Goal: Information Seeking & Learning: Learn about a topic

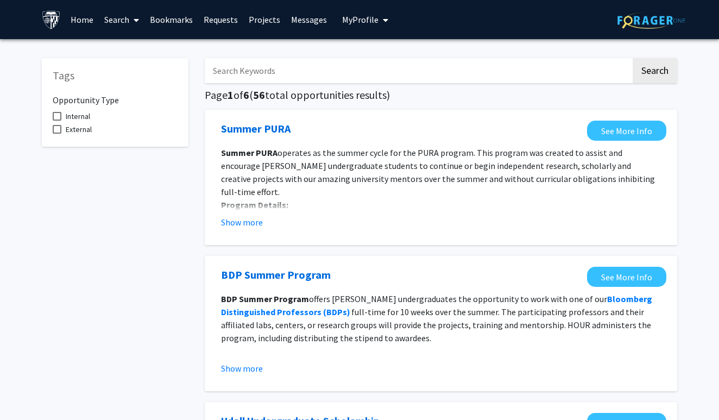
click at [83, 122] on span "Internal" at bounding box center [78, 116] width 24 height 13
click at [57, 121] on input "Internal" at bounding box center [56, 121] width 1 height 1
click at [83, 122] on span "Internal" at bounding box center [78, 116] width 24 height 13
click at [57, 121] on input "Internal" at bounding box center [56, 121] width 1 height 1
click at [83, 122] on span "Internal" at bounding box center [78, 116] width 24 height 13
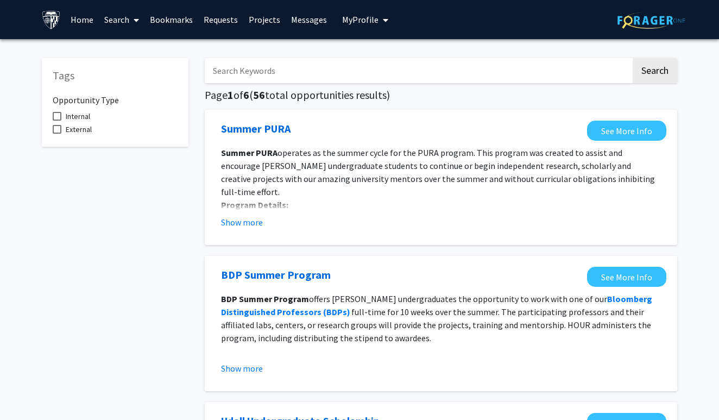
click at [57, 121] on input "Internal" at bounding box center [56, 121] width 1 height 1
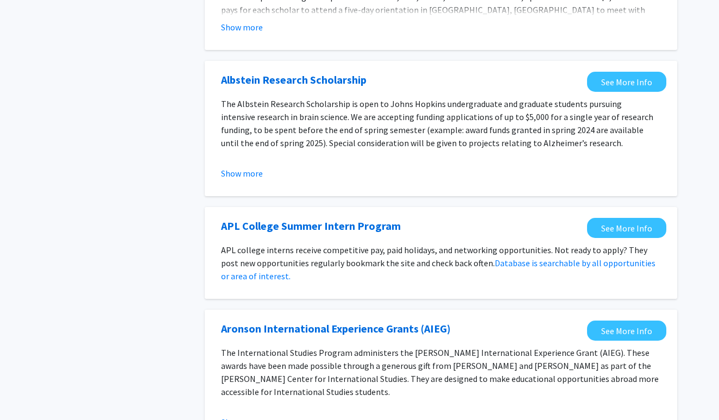
scroll to position [505, 0]
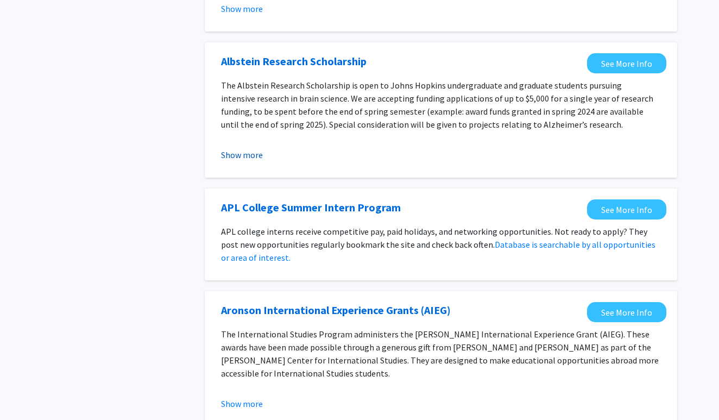
click at [251, 161] on button "Show more" at bounding box center [242, 154] width 42 height 13
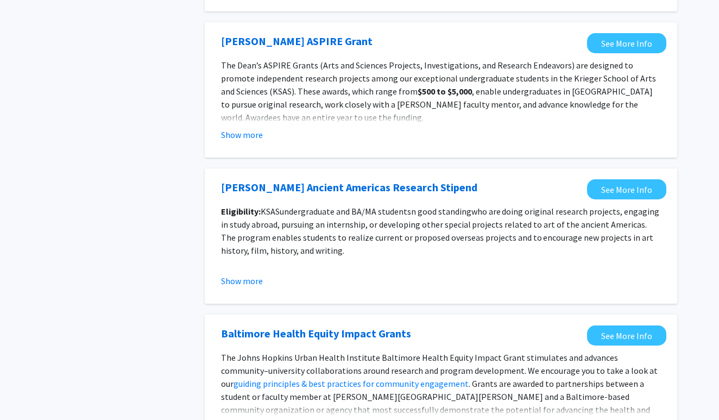
scroll to position [983, 0]
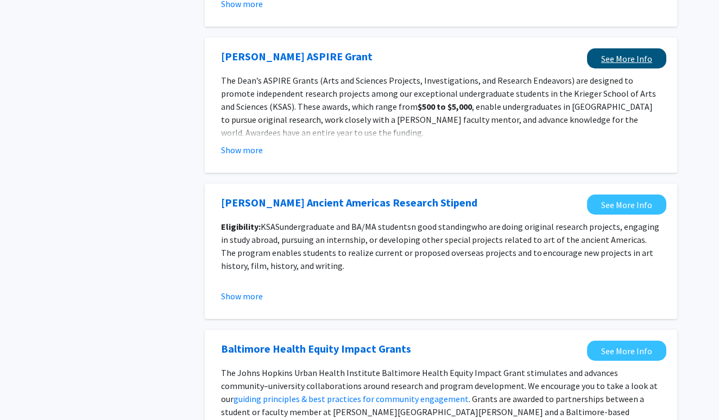
click at [616, 54] on link "See More Info" at bounding box center [626, 58] width 79 height 20
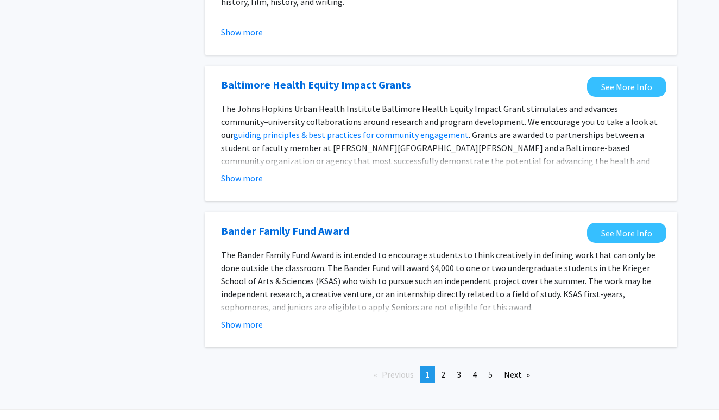
scroll to position [1257, 0]
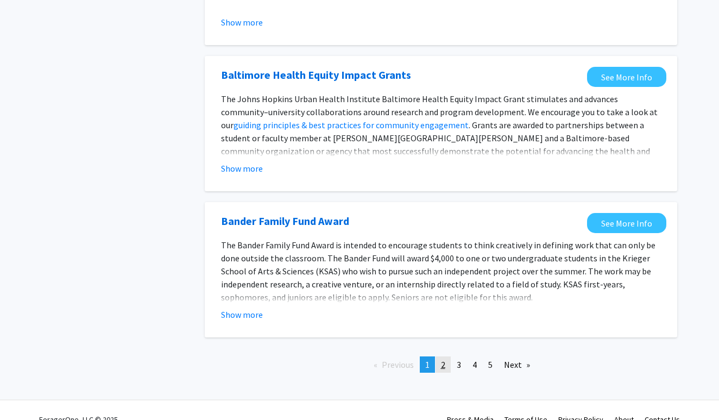
click at [446, 356] on link "page 2" at bounding box center [442, 364] width 15 height 16
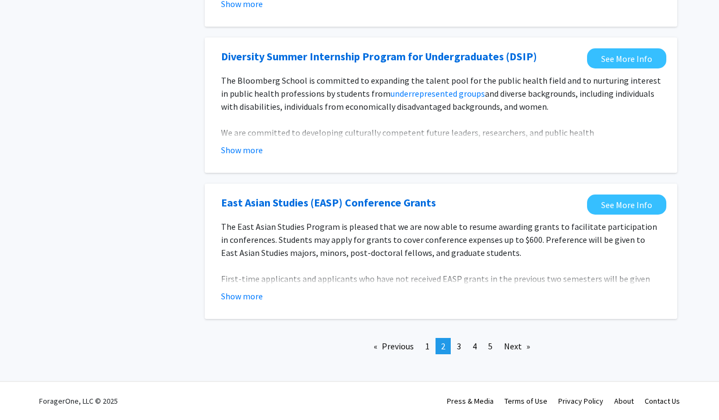
scroll to position [1255, 0]
click at [239, 299] on button "Show more" at bounding box center [242, 295] width 42 height 13
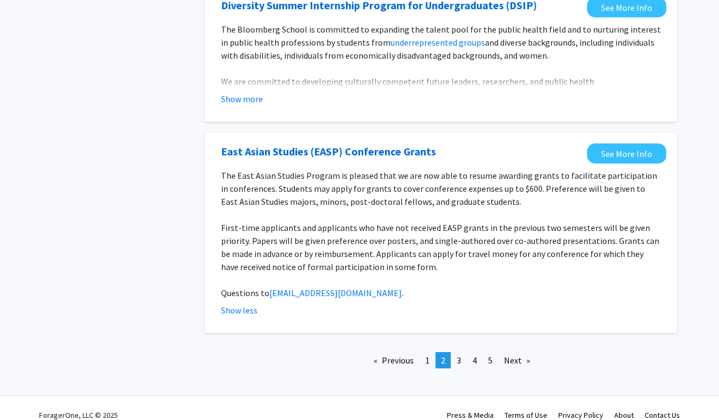
scroll to position [1306, 0]
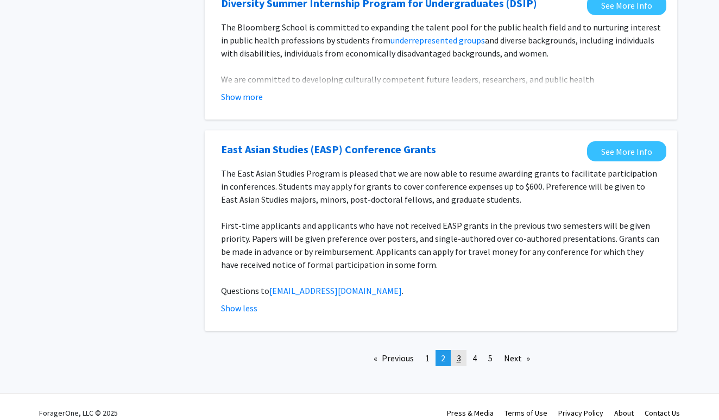
click at [453, 360] on link "page 3" at bounding box center [458, 358] width 15 height 16
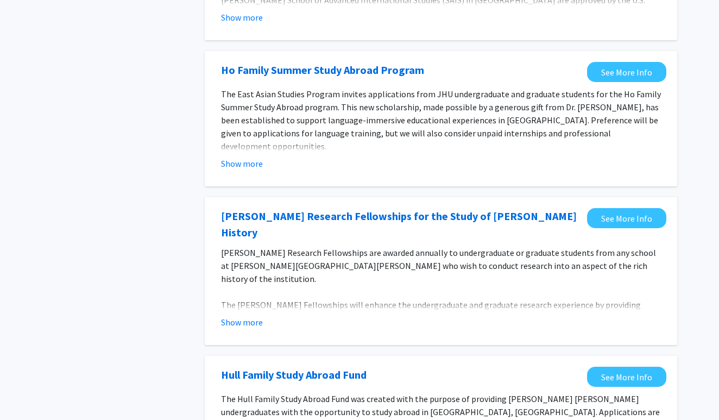
scroll to position [334, 0]
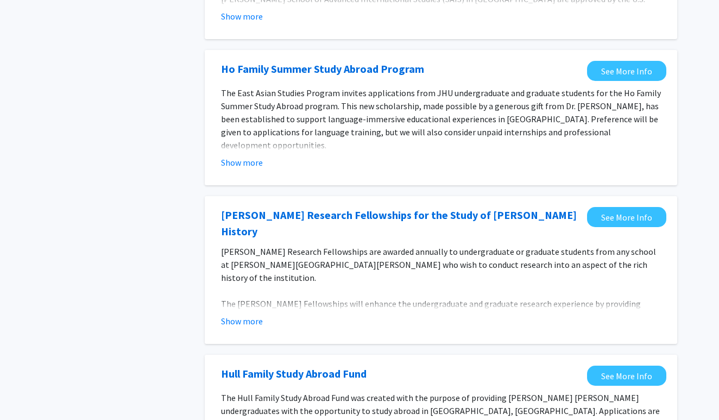
click at [248, 174] on fg-opportunity "Ho Family Summer Study Abroad Program See More Info The East Asian Studies Prog…" at bounding box center [441, 117] width 451 height 113
click at [240, 167] on button "Show more" at bounding box center [242, 162] width 42 height 13
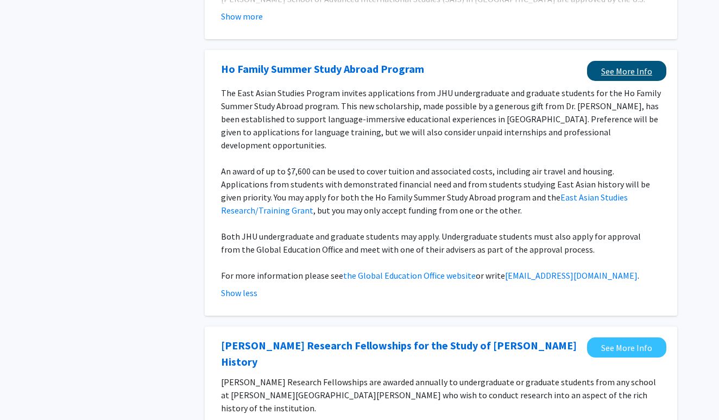
click at [641, 81] on link "See More Info" at bounding box center [626, 71] width 79 height 20
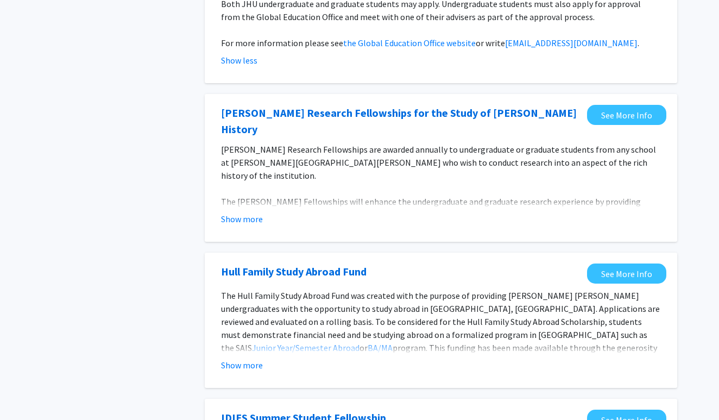
scroll to position [567, 0]
click at [246, 212] on button "Show more" at bounding box center [242, 218] width 42 height 13
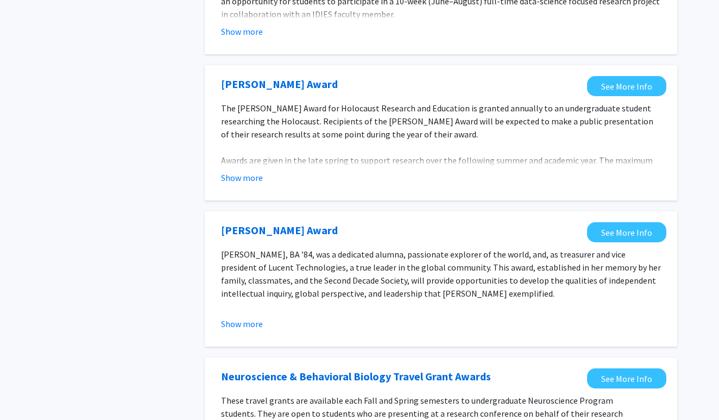
scroll to position [1177, 0]
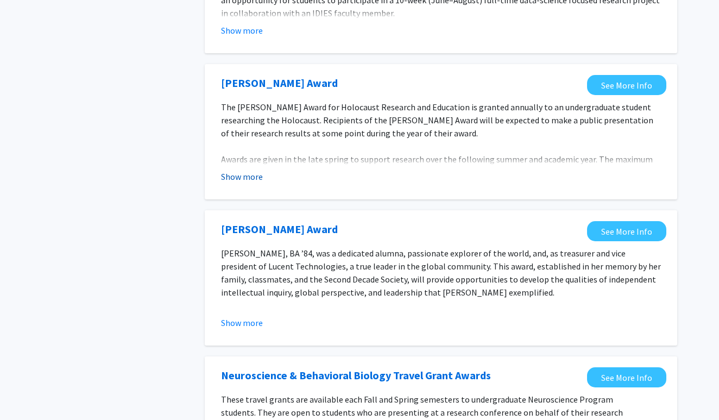
click at [247, 170] on button "Show more" at bounding box center [242, 176] width 42 height 13
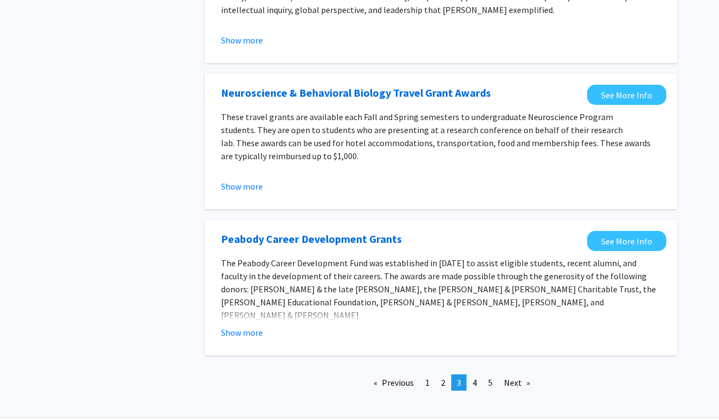
scroll to position [1498, 0]
click at [427, 377] on span "1" at bounding box center [427, 382] width 4 height 11
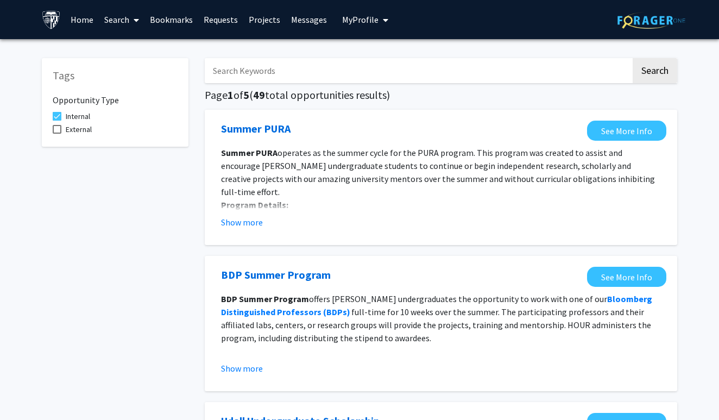
click at [91, 121] on mat-checkbox "Internal" at bounding box center [115, 116] width 125 height 13
click at [69, 119] on span "Internal" at bounding box center [78, 116] width 24 height 13
click at [57, 121] on input "Internal" at bounding box center [56, 121] width 1 height 1
checkbox input "false"
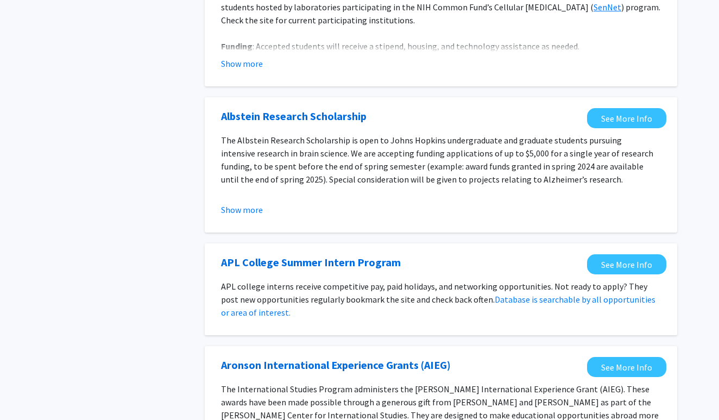
scroll to position [614, 0]
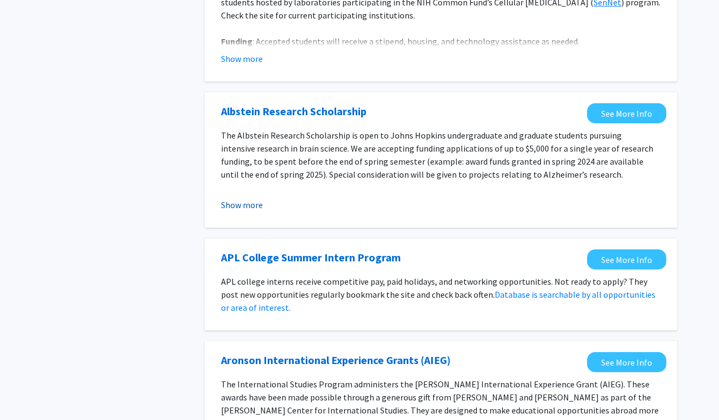
click at [240, 208] on button "Show more" at bounding box center [242, 204] width 42 height 13
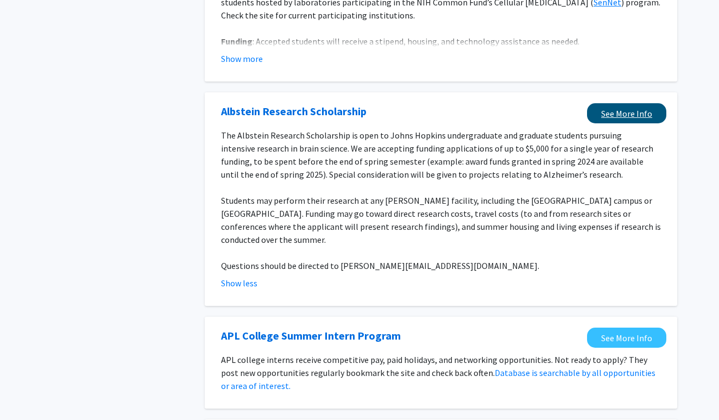
click at [611, 118] on link "See More Info" at bounding box center [626, 113] width 79 height 20
click at [551, 112] on div "Albstein Research Scholarship" at bounding box center [401, 111] width 360 height 16
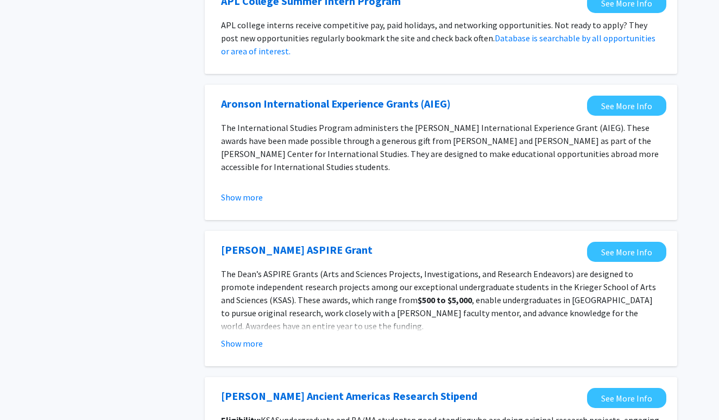
scroll to position [948, 0]
click at [241, 191] on button "Show more" at bounding box center [242, 197] width 42 height 13
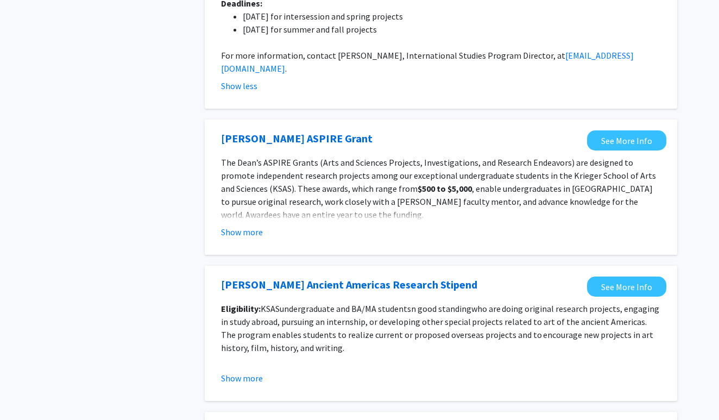
scroll to position [1258, 0]
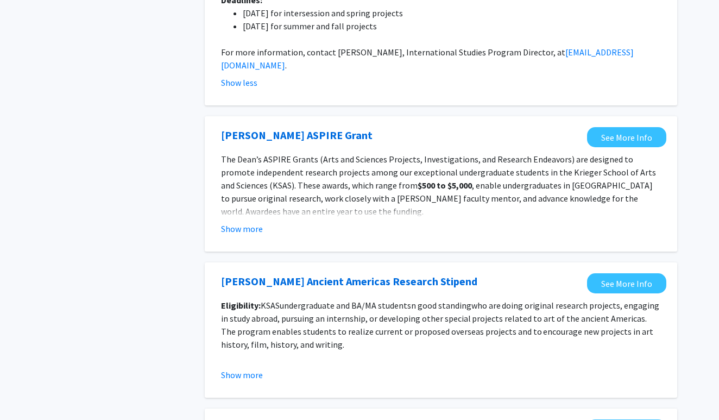
click at [250, 213] on fg-opportunity "Dean’s ASPIRE Grant See More Info The Dean’s ASPIRE Grants (Arts and Sciences P…" at bounding box center [441, 183] width 451 height 113
click at [248, 222] on button "Show more" at bounding box center [242, 228] width 42 height 13
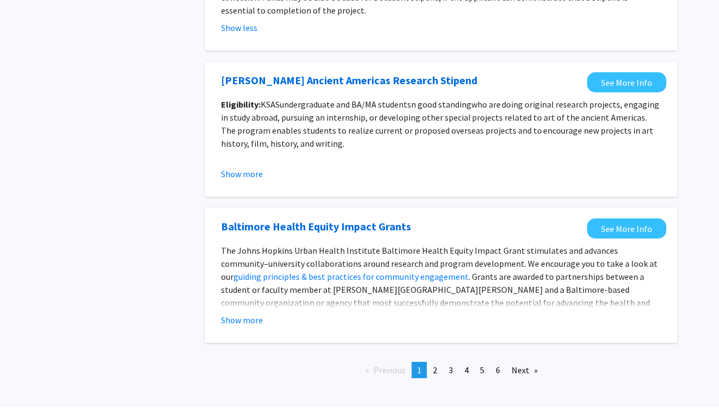
scroll to position [1550, 0]
click at [256, 314] on button "Show more" at bounding box center [242, 320] width 42 height 13
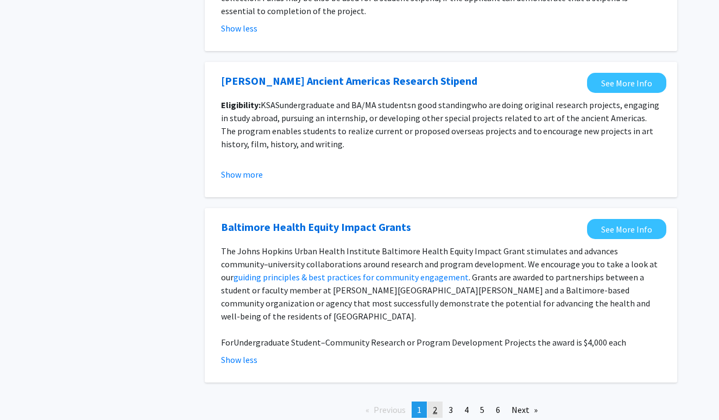
click at [436, 404] on span "2" at bounding box center [435, 409] width 4 height 11
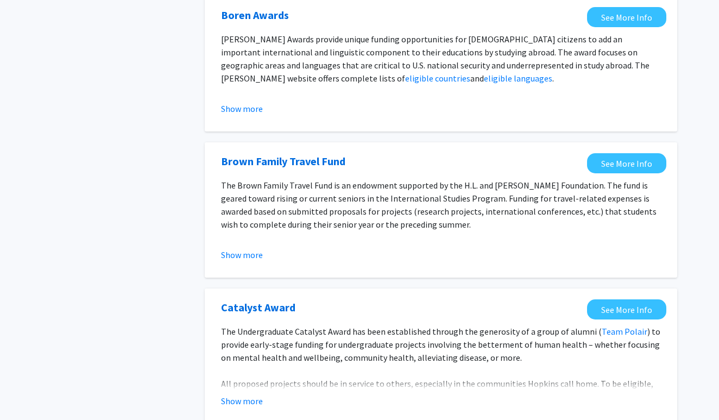
scroll to position [262, 0]
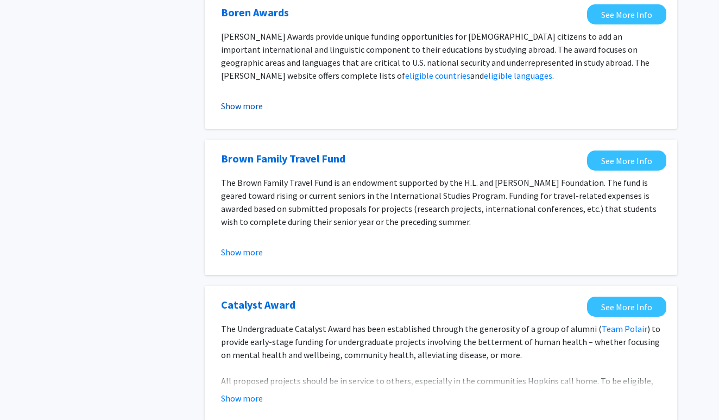
click at [258, 112] on button "Show more" at bounding box center [242, 105] width 42 height 13
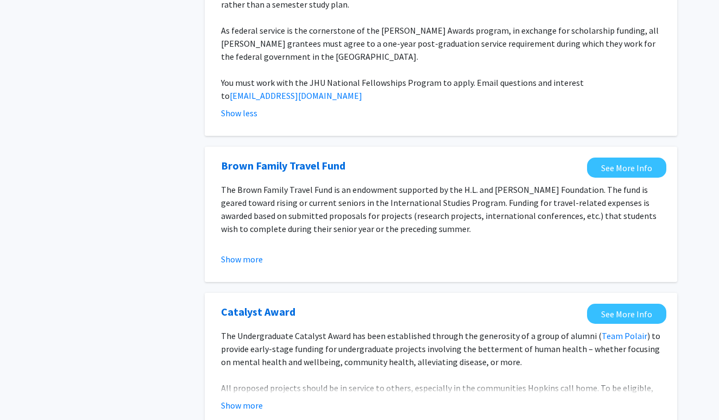
scroll to position [403, 0]
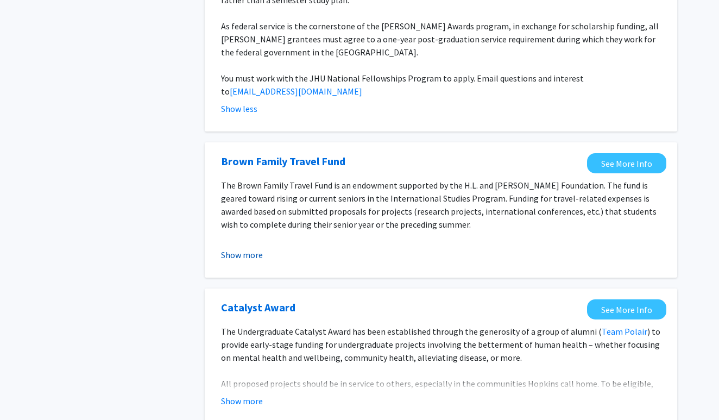
click at [252, 248] on button "Show more" at bounding box center [242, 254] width 42 height 13
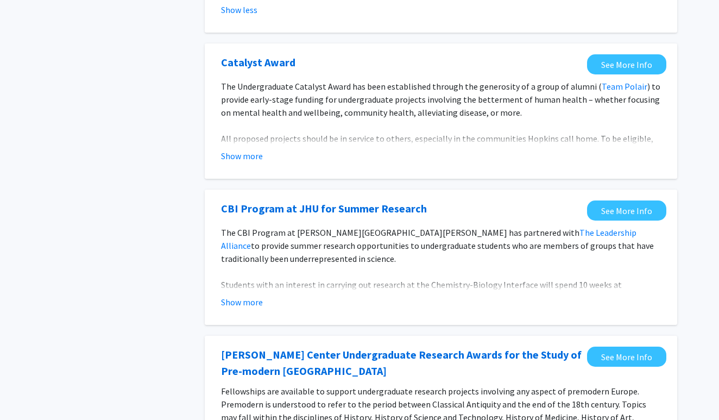
scroll to position [720, 0]
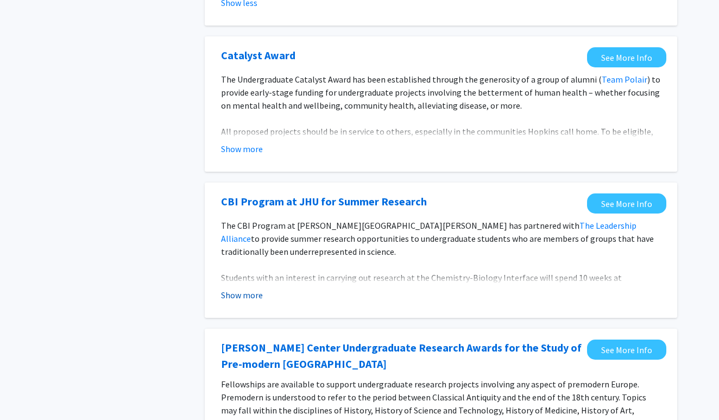
click at [257, 288] on button "Show more" at bounding box center [242, 294] width 42 height 13
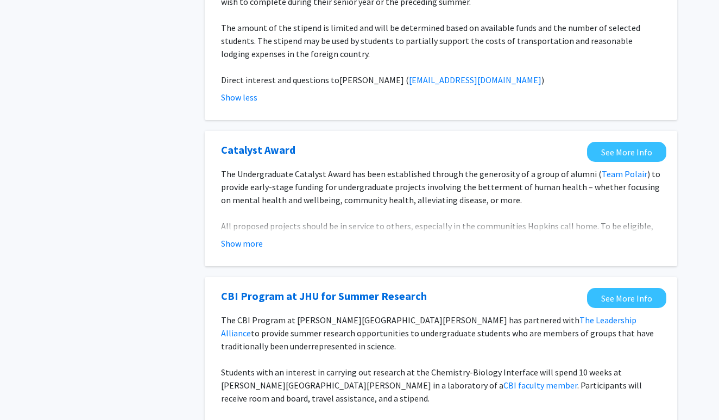
scroll to position [620, 0]
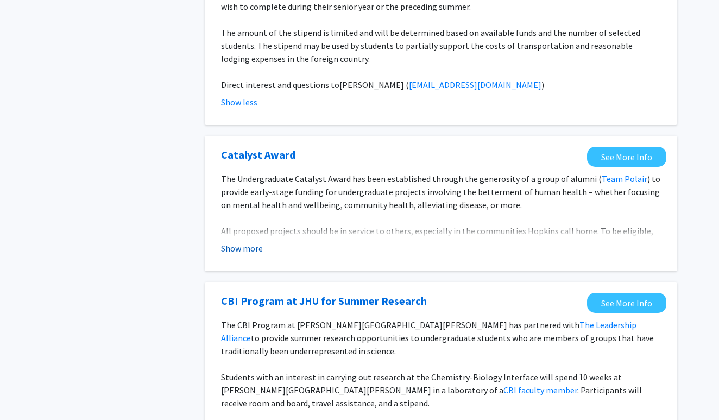
click at [256, 242] on button "Show more" at bounding box center [242, 248] width 42 height 13
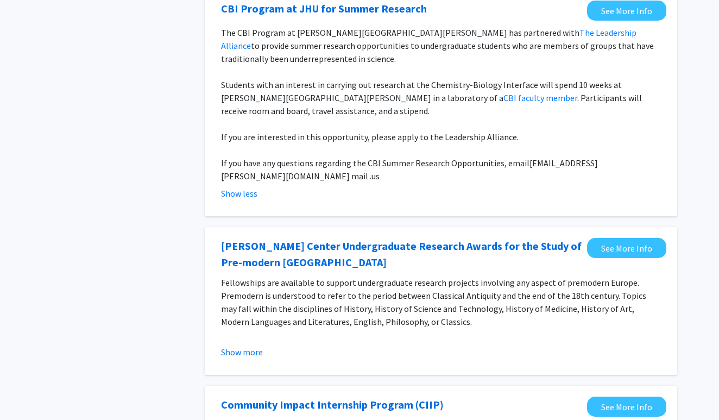
scroll to position [1068, 0]
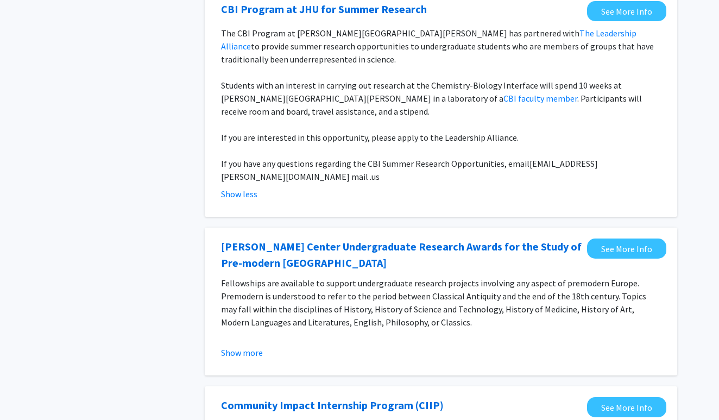
click at [247, 319] on fg-read-more "Fellowships are available to support undergraduate research projects involving …" at bounding box center [441, 317] width 440 height 83
click at [246, 346] on button "Show more" at bounding box center [242, 352] width 42 height 13
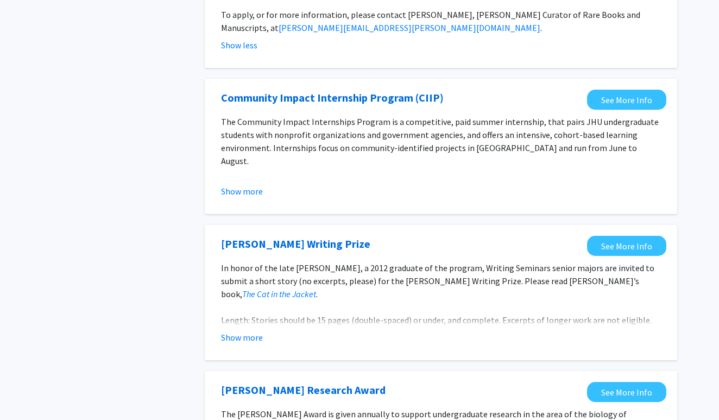
scroll to position [1402, 0]
click at [238, 330] on button "Show more" at bounding box center [242, 336] width 42 height 13
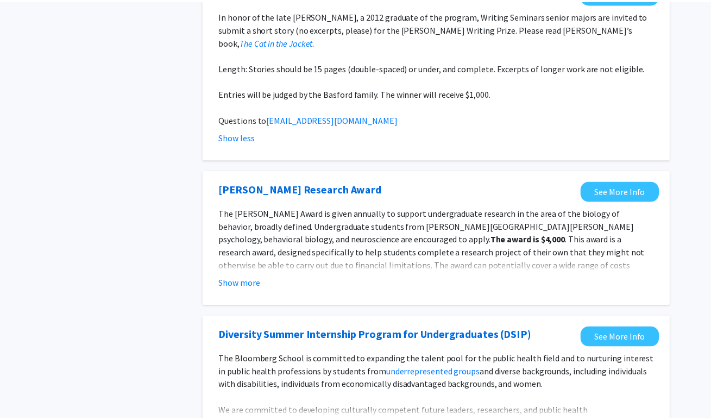
scroll to position [1656, 0]
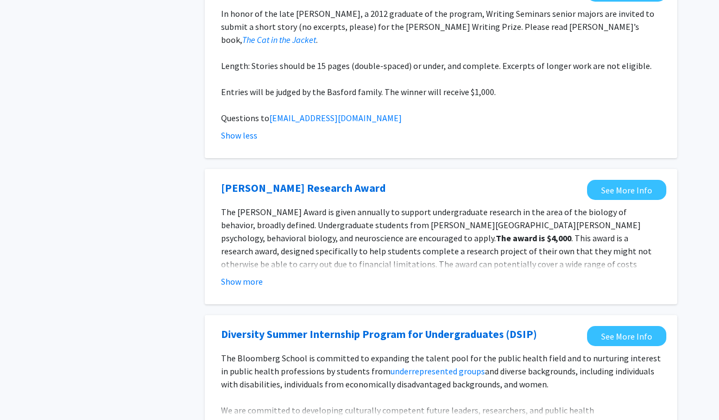
click at [238, 266] on fg-opportunity "David S. Olton Research Award See More Info The David S. Olton Award is given a…" at bounding box center [441, 236] width 451 height 113
click at [237, 264] on fg-opportunity "David S. Olton Research Award See More Info The David S. Olton Award is given a…" at bounding box center [441, 236] width 451 height 113
click at [248, 275] on button "Show more" at bounding box center [242, 281] width 42 height 13
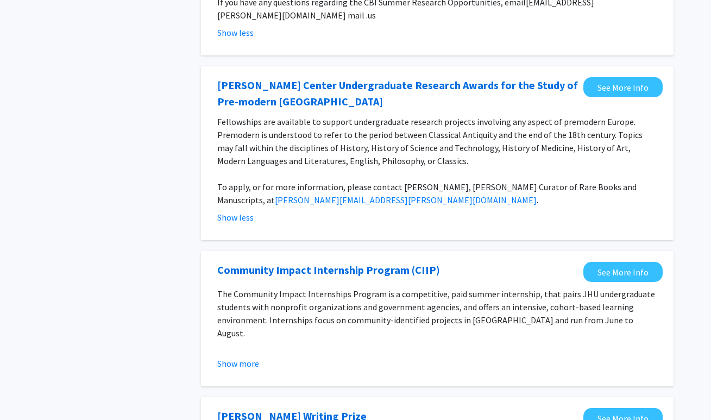
scroll to position [1322, 0]
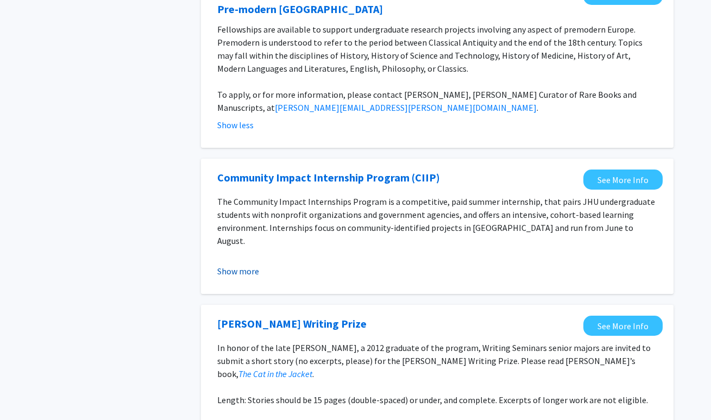
click at [249, 264] on button "Show more" at bounding box center [238, 270] width 42 height 13
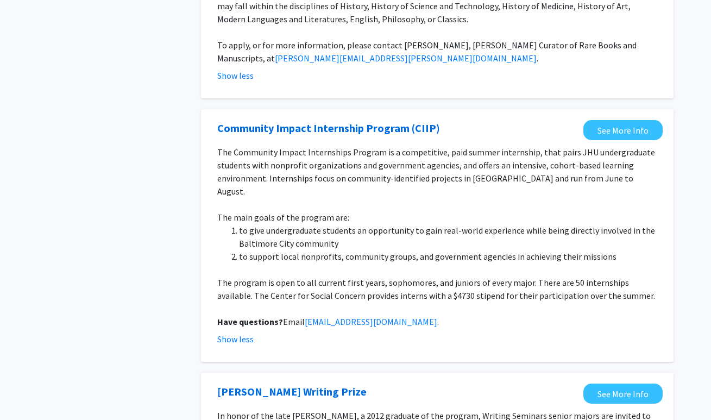
scroll to position [1373, 0]
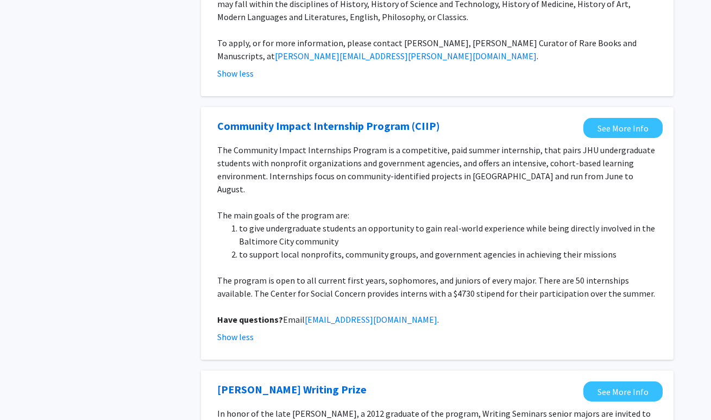
click at [230, 313] on div "Community Impact Internship Program (CIIP) See More Info The Community Impact I…" at bounding box center [437, 233] width 472 height 252
click at [232, 307] on fg-opportunity "Community Impact Internship Program (CIIP) See More Info The Community Impact I…" at bounding box center [437, 233] width 451 height 231
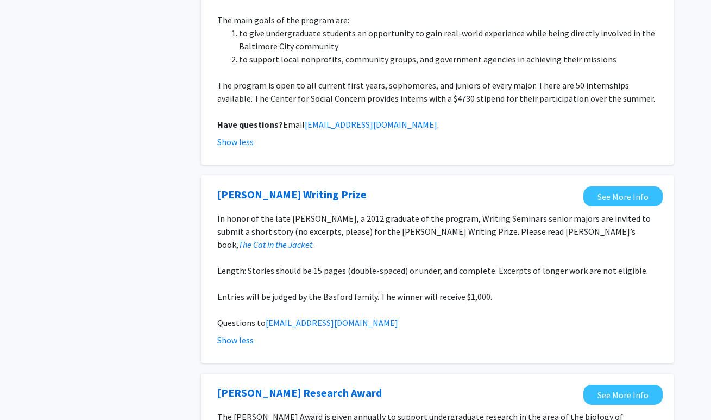
scroll to position [1570, 0]
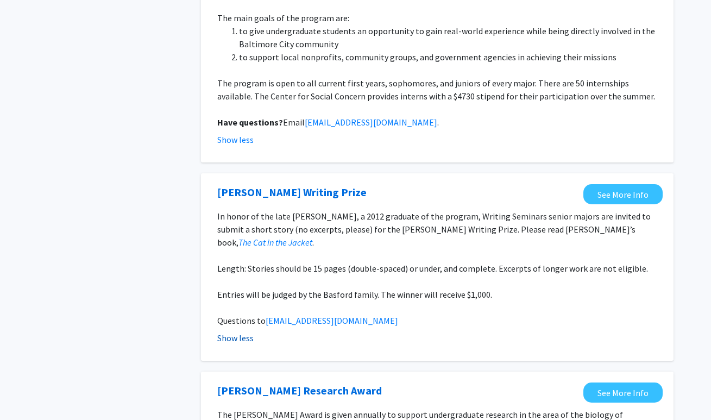
click at [234, 331] on button "Show less" at bounding box center [235, 337] width 36 height 13
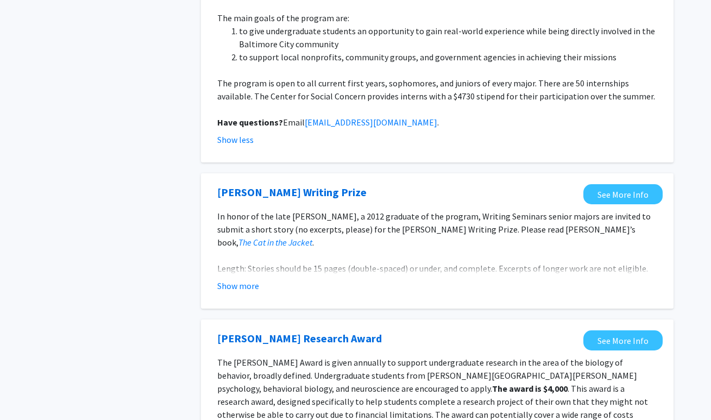
click at [254, 256] on fg-opportunity "Danielle Alyse Basford Writing Prize See More Info In honor of the late Daniell…" at bounding box center [437, 240] width 451 height 113
click at [253, 279] on button "Show more" at bounding box center [238, 285] width 42 height 13
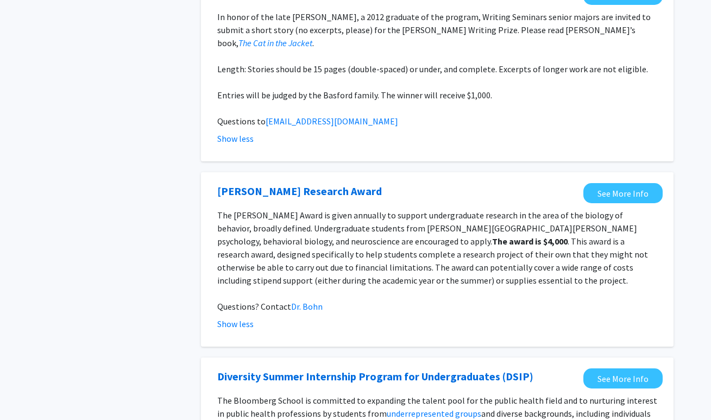
scroll to position [1872, 0]
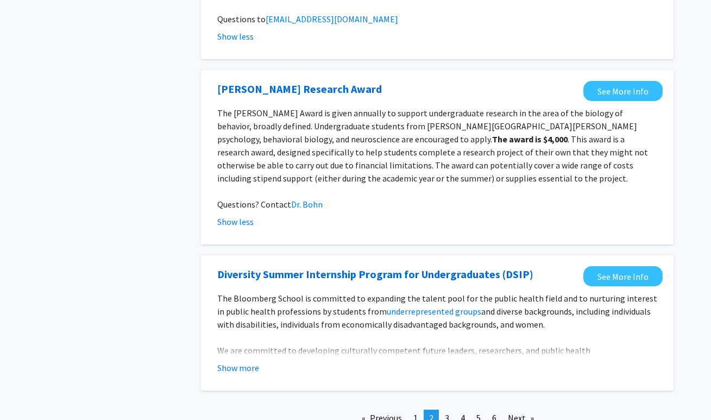
click at [251, 320] on fg-read-more "The Bloomberg School is committed to expanding the talent pool for the public h…" at bounding box center [437, 333] width 440 height 83
click at [245, 361] on button "Show more" at bounding box center [238, 367] width 42 height 13
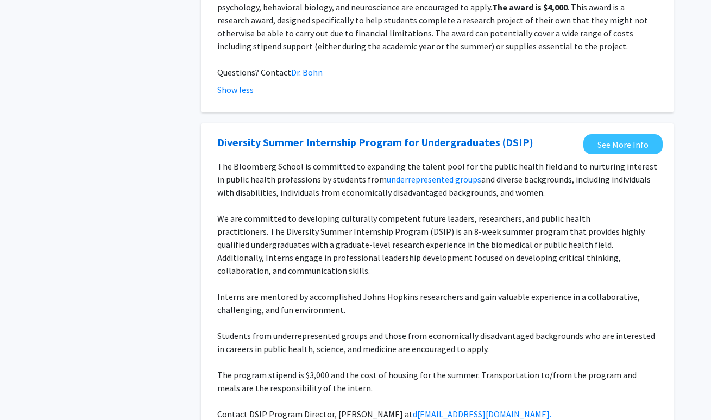
scroll to position [2025, 0]
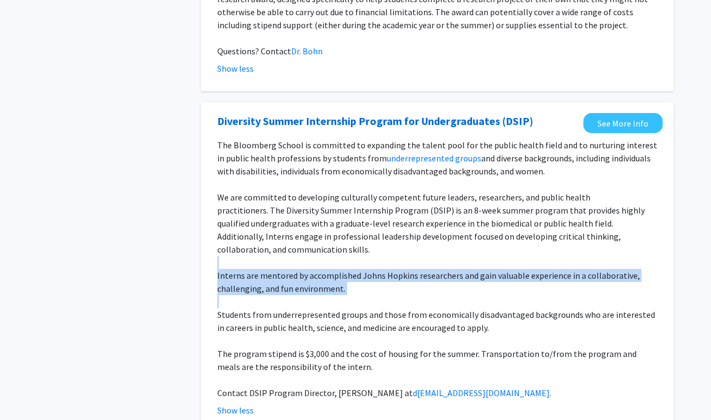
drag, startPoint x: 277, startPoint y: 215, endPoint x: 420, endPoint y: 257, distance: 148.8
click at [420, 257] on div "The Bloomberg School is committed to expanding the talent pool for the public h…" at bounding box center [437, 268] width 440 height 261
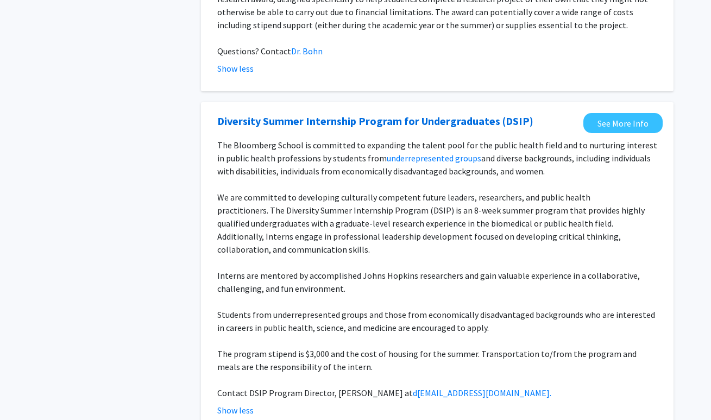
click at [461, 308] on p "Students from underrepresented groups and those from economically disadvantaged…" at bounding box center [437, 321] width 440 height 26
click at [610, 113] on link "See More Info" at bounding box center [622, 123] width 79 height 20
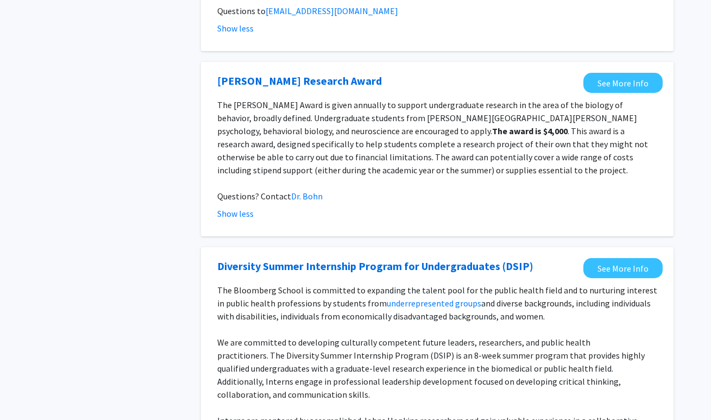
scroll to position [2088, 0]
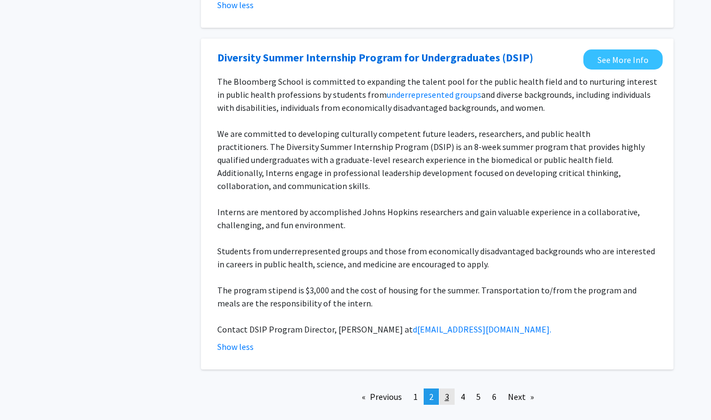
click at [451, 388] on link "page 3" at bounding box center [446, 396] width 15 height 16
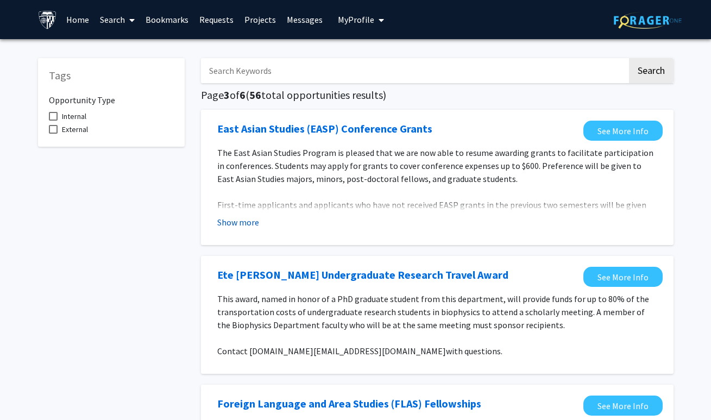
click at [246, 225] on button "Show more" at bounding box center [238, 222] width 42 height 13
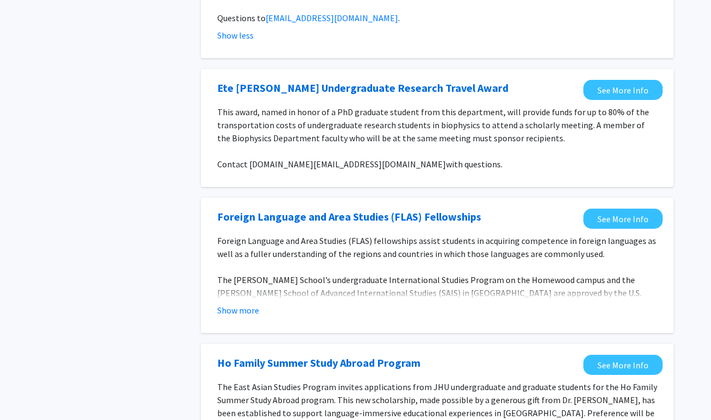
scroll to position [358, 0]
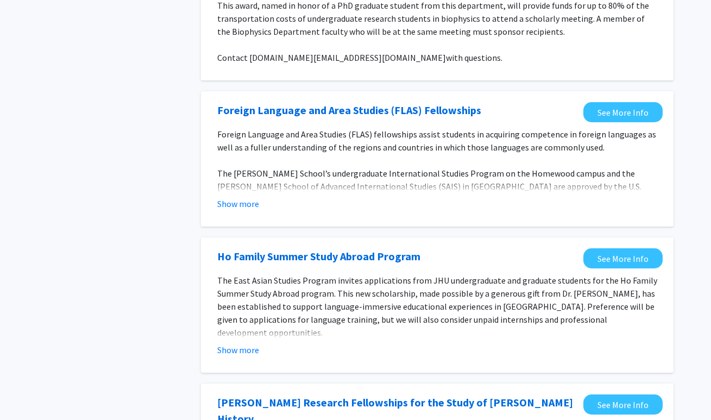
click at [223, 215] on fg-opportunity "Foreign Language and Area Studies (FLAS) Fellowships See More Info Foreign Lang…" at bounding box center [437, 158] width 451 height 113
click at [233, 208] on button "Show more" at bounding box center [238, 203] width 42 height 13
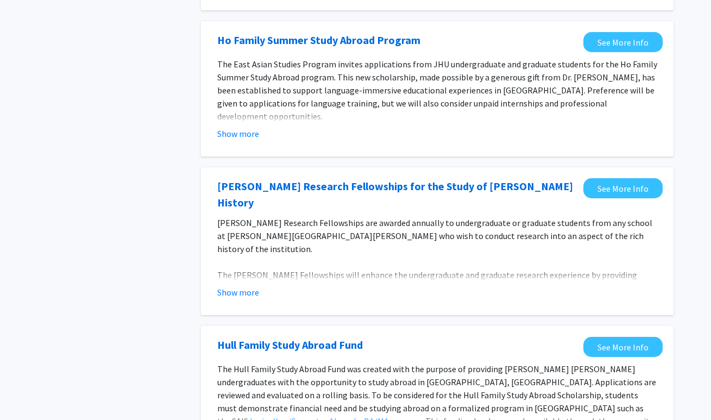
scroll to position [947, 0]
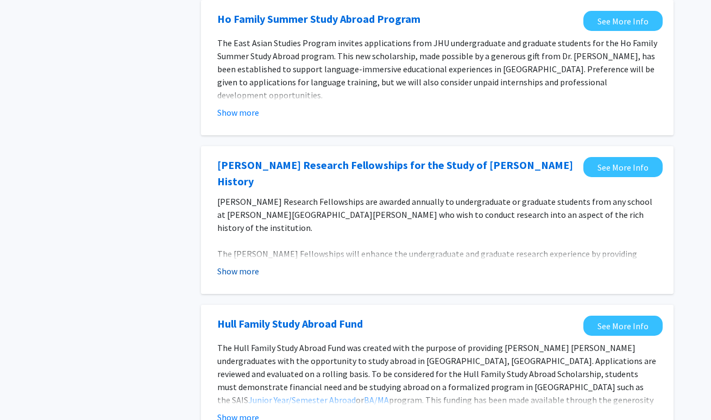
click at [247, 264] on button "Show more" at bounding box center [238, 270] width 42 height 13
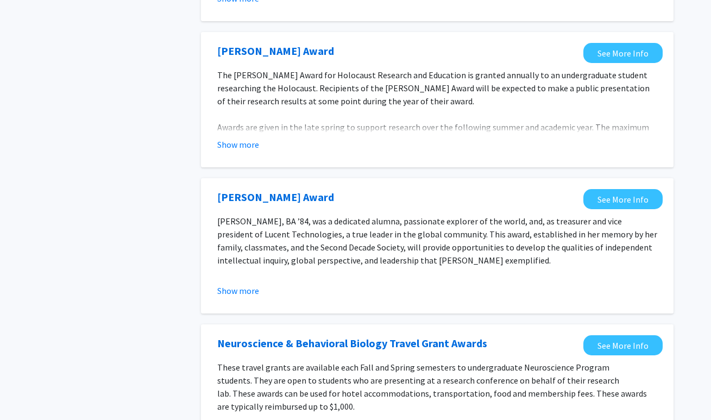
scroll to position [1733, 0]
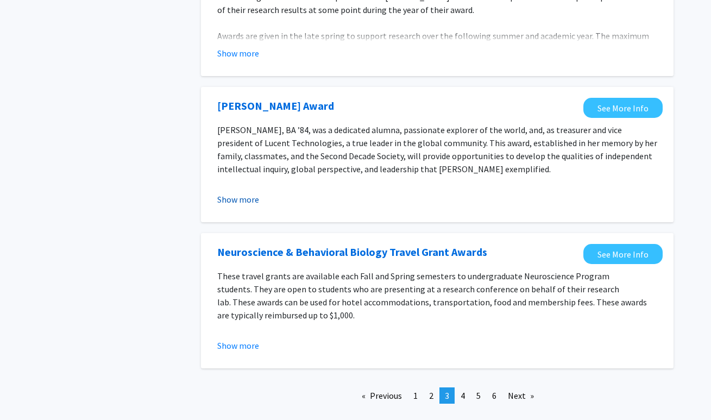
click at [246, 193] on button "Show more" at bounding box center [238, 199] width 42 height 13
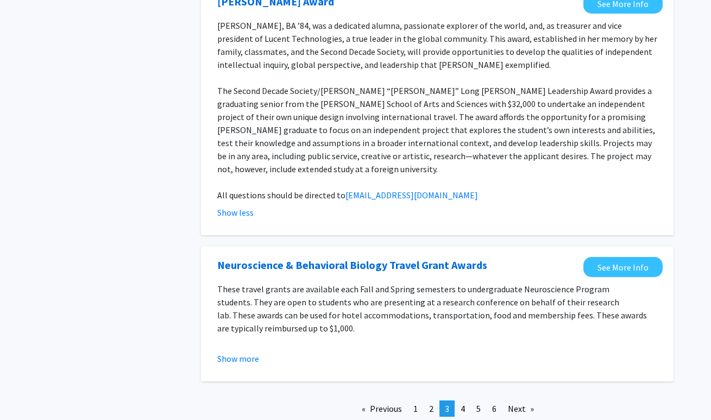
scroll to position [1855, 0]
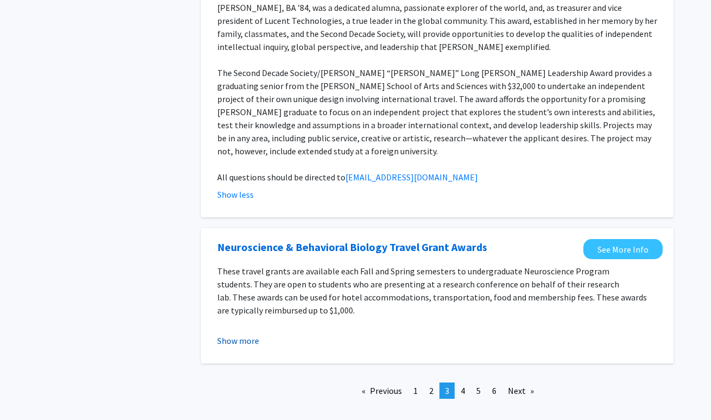
click at [235, 334] on button "Show more" at bounding box center [238, 340] width 42 height 13
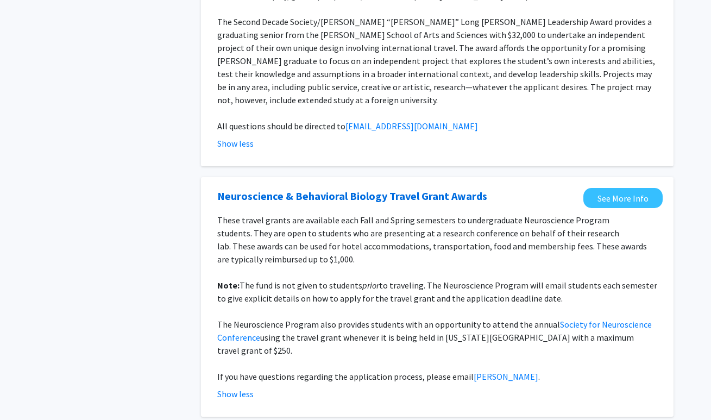
scroll to position [1926, 0]
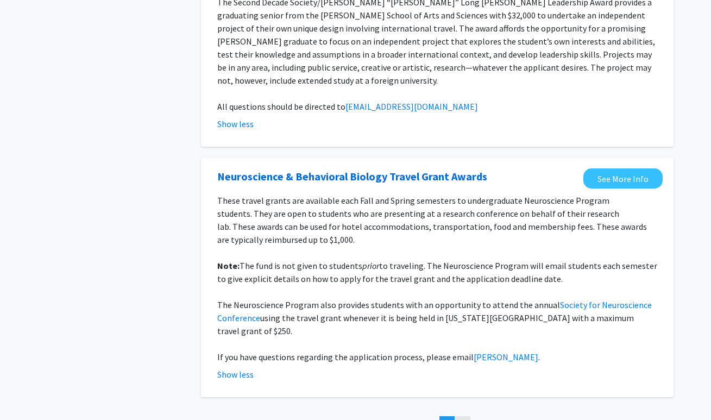
click at [461, 419] on span "4" at bounding box center [462, 424] width 4 height 11
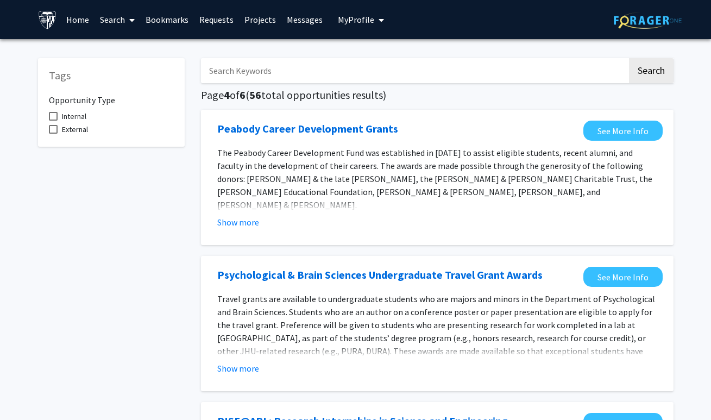
scroll to position [77, 0]
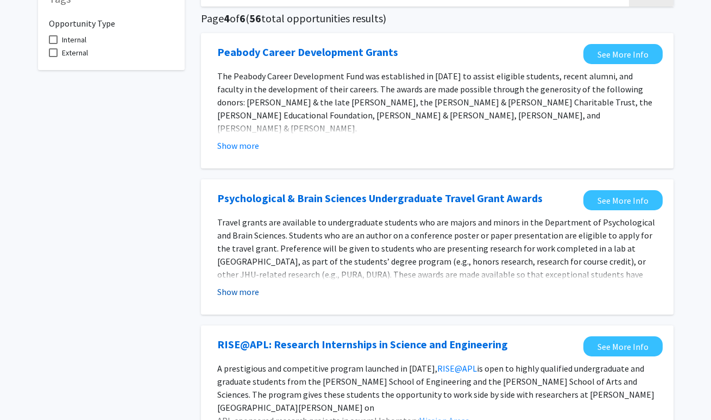
click at [249, 297] on button "Show more" at bounding box center [238, 291] width 42 height 13
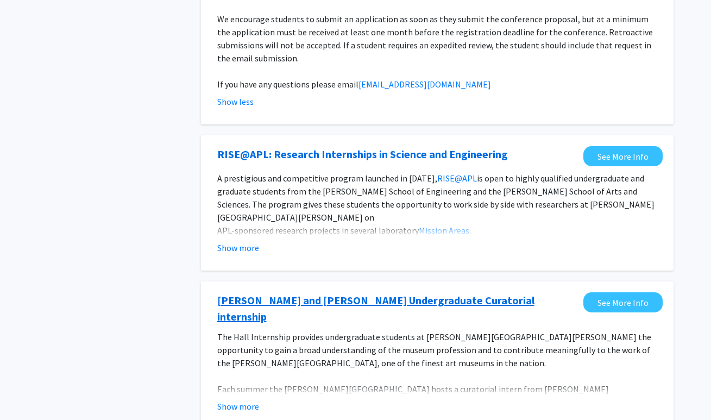
scroll to position [490, 0]
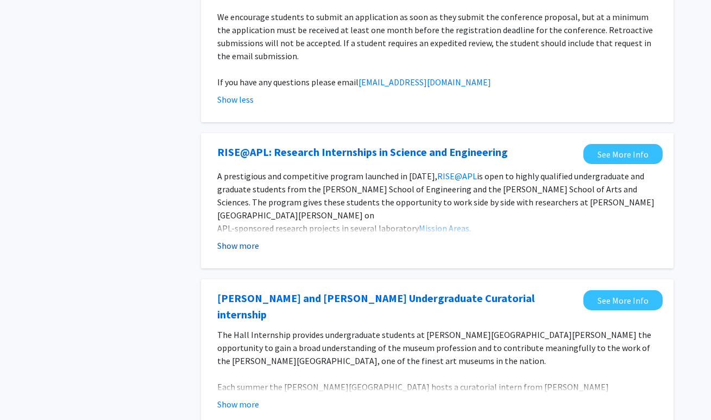
click at [239, 239] on button "Show more" at bounding box center [238, 245] width 42 height 13
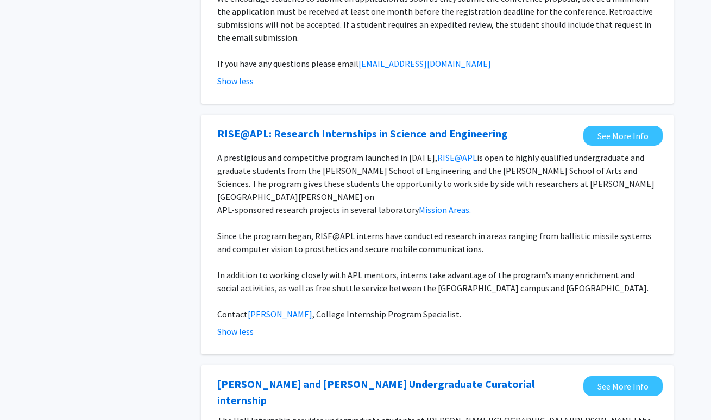
scroll to position [518, 0]
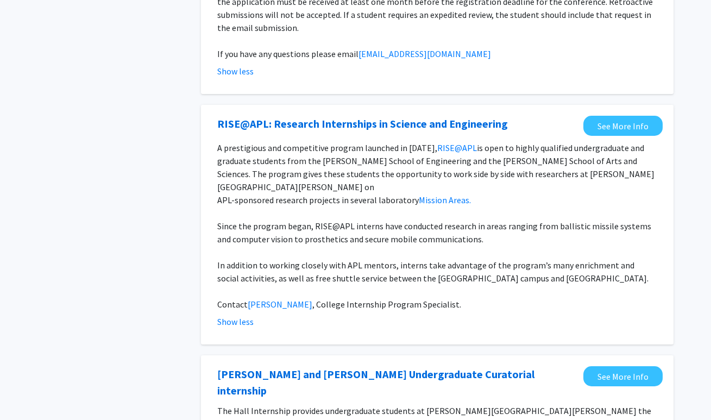
click at [624, 124] on fg-opportunity "RISE@APL: Research Internships in Science and Engineering See More Info A prest…" at bounding box center [437, 225] width 451 height 218
click at [623, 117] on link "See More Info" at bounding box center [622, 126] width 79 height 20
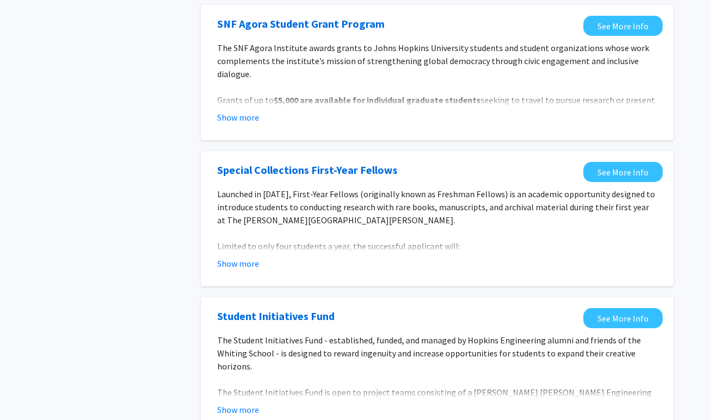
scroll to position [1497, 0]
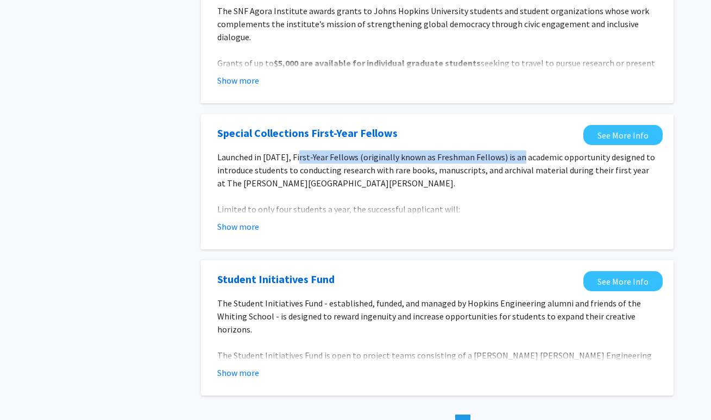
drag, startPoint x: 296, startPoint y: 109, endPoint x: 516, endPoint y: 109, distance: 219.3
click at [516, 150] on p "Launched in 2016, First-Year Fellows (originally known as Freshman Fellows) is …" at bounding box center [437, 169] width 440 height 39
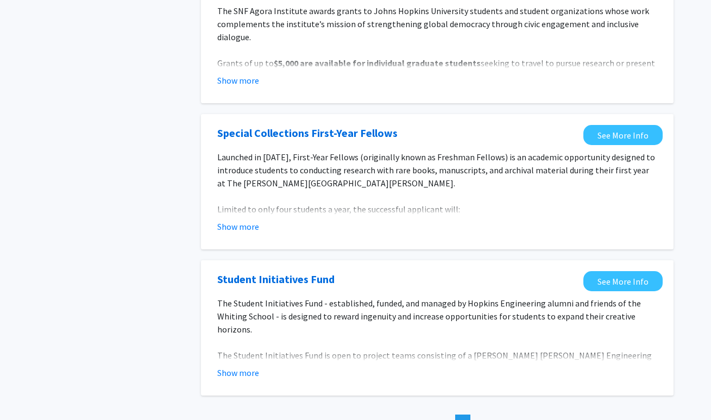
click at [499, 150] on p "Launched in 2016, First-Year Fellows (originally known as Freshman Fellows) is …" at bounding box center [437, 169] width 440 height 39
click at [241, 220] on button "Show more" at bounding box center [238, 226] width 42 height 13
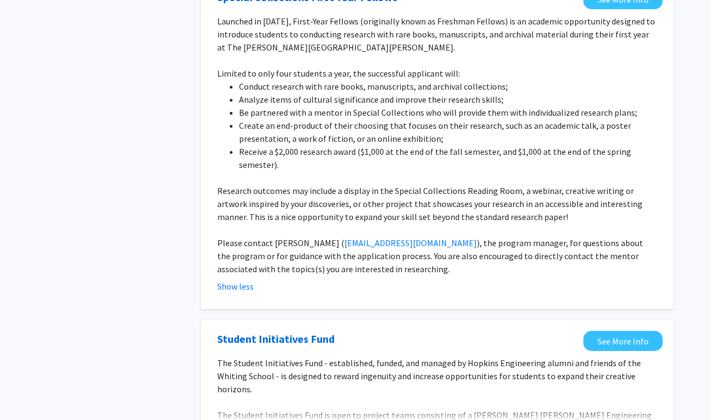
scroll to position [1720, 0]
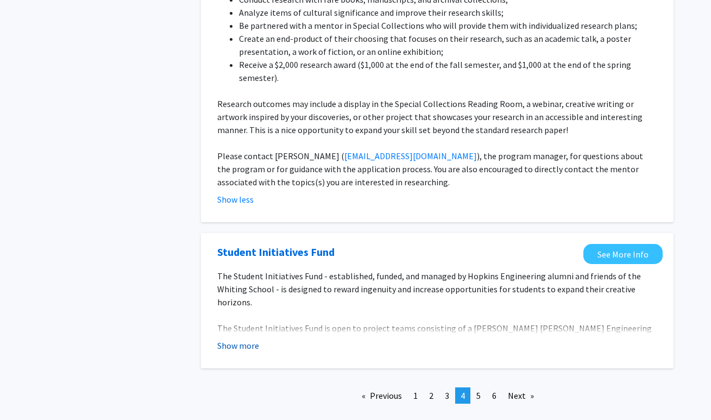
click at [242, 339] on button "Show more" at bounding box center [238, 345] width 42 height 13
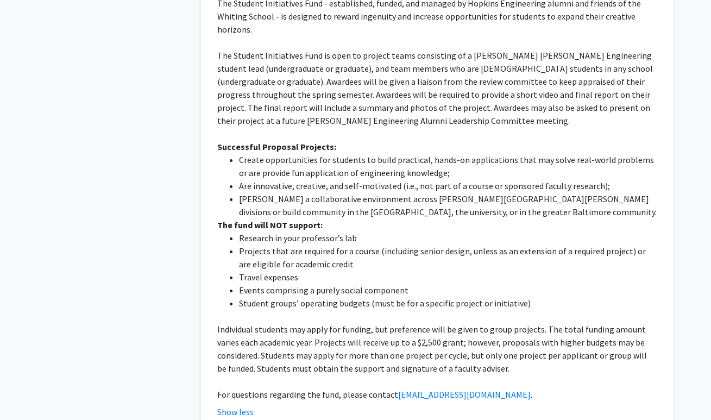
scroll to position [2058, 0]
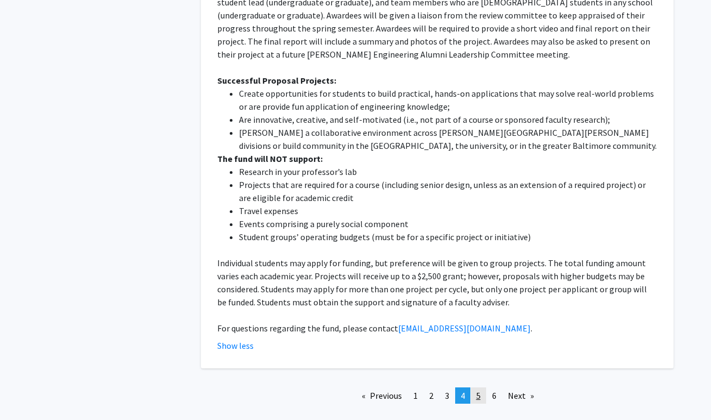
click at [481, 387] on link "page 5" at bounding box center [478, 395] width 15 height 16
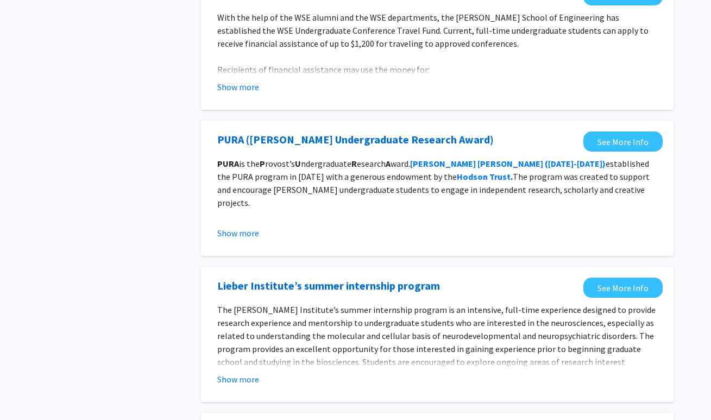
scroll to position [1211, 0]
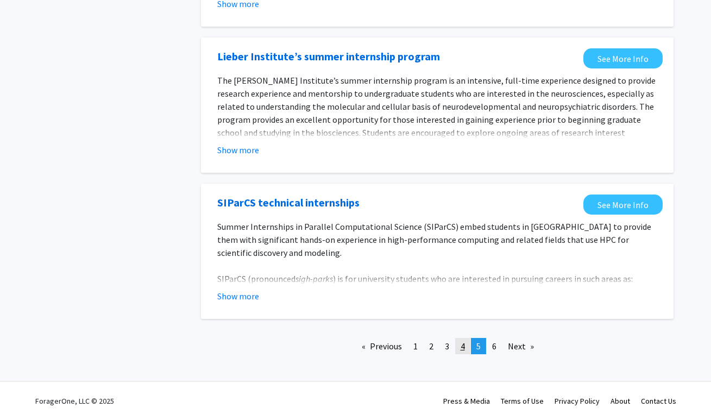
click at [466, 344] on link "page 4" at bounding box center [462, 346] width 15 height 16
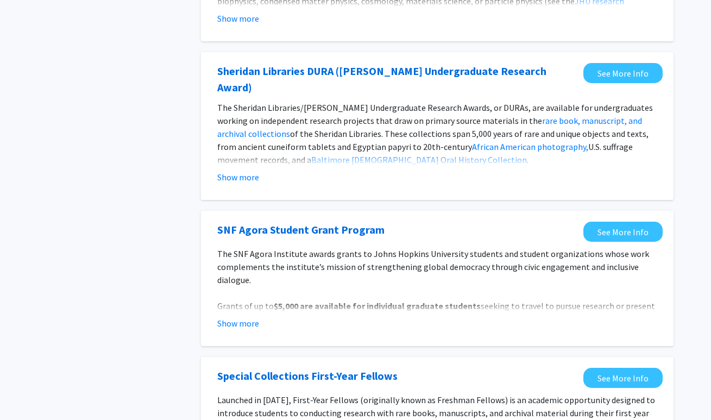
scroll to position [1225, 0]
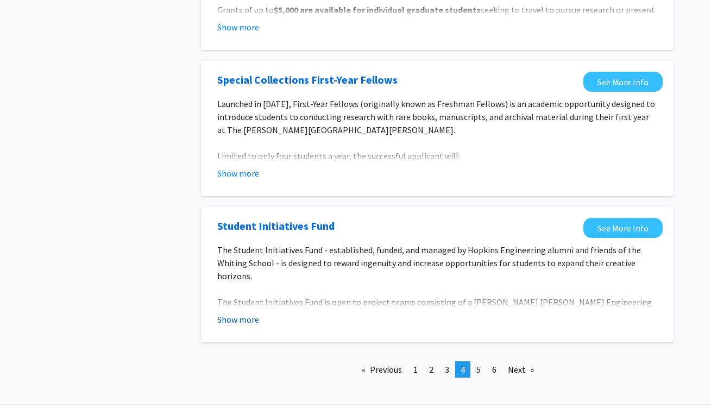
click at [249, 313] on button "Show more" at bounding box center [238, 319] width 42 height 13
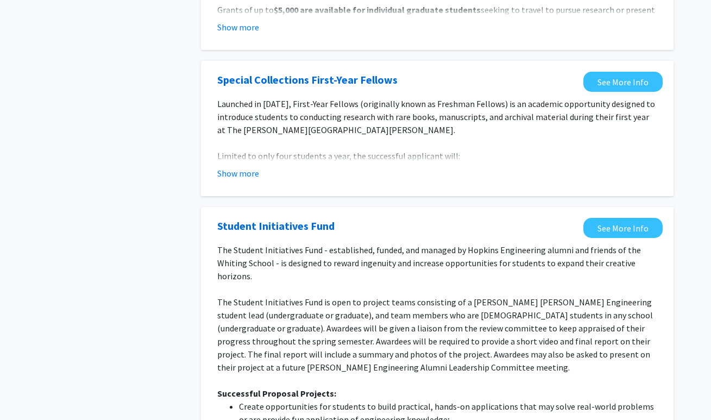
scroll to position [1563, 0]
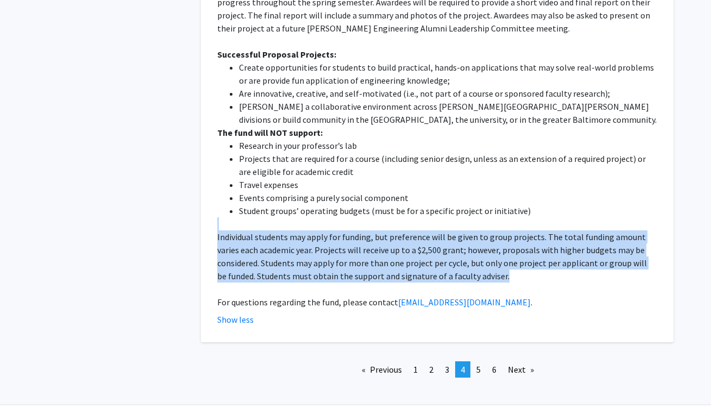
drag, startPoint x: 235, startPoint y: 204, endPoint x: 554, endPoint y: 256, distance: 323.4
click at [554, 256] on div "The Student Initiatives Fund - established, funded, and managed by Hopkins Engi…" at bounding box center [437, 106] width 440 height 404
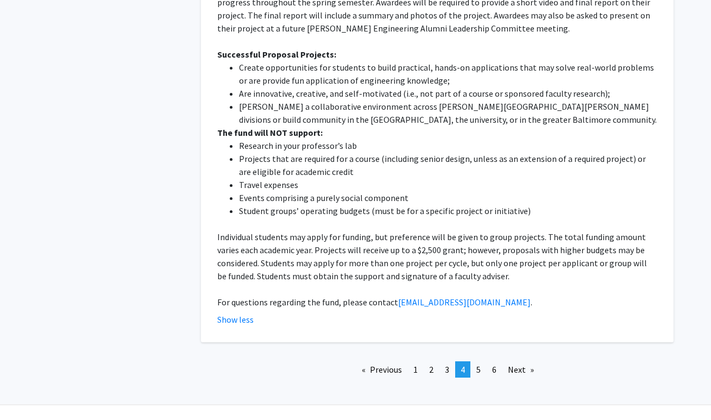
click at [559, 313] on div "Show less" at bounding box center [437, 319] width 440 height 13
click at [484, 361] on link "page 5" at bounding box center [478, 369] width 15 height 16
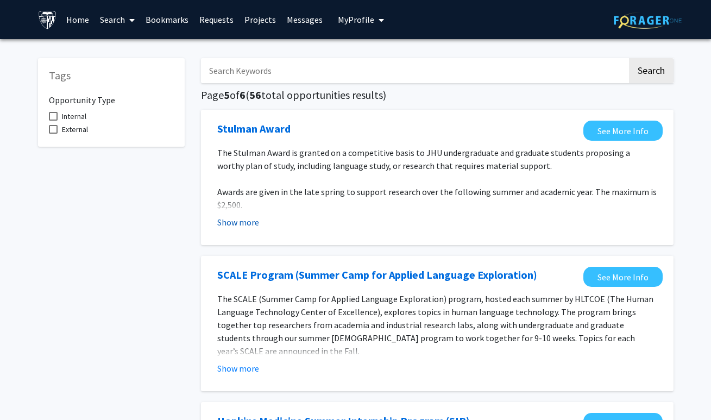
click at [229, 224] on button "Show more" at bounding box center [238, 222] width 42 height 13
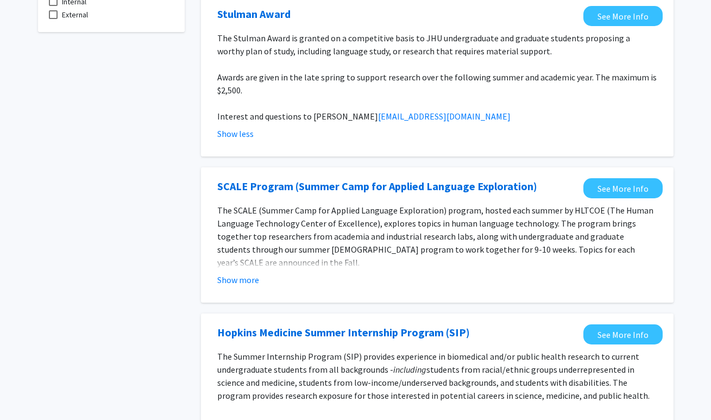
scroll to position [190, 0]
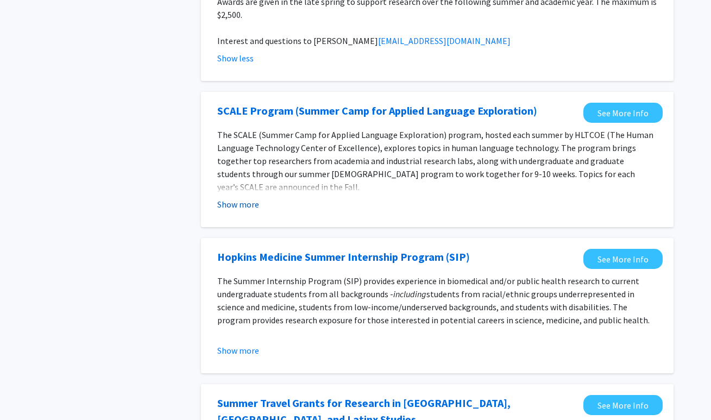
click at [237, 211] on button "Show more" at bounding box center [238, 204] width 42 height 13
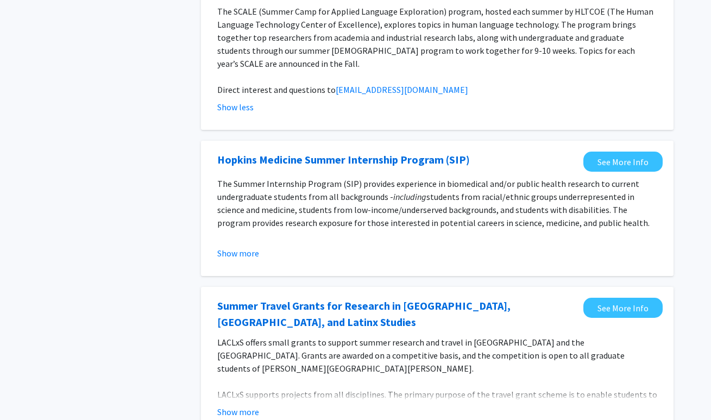
scroll to position [315, 0]
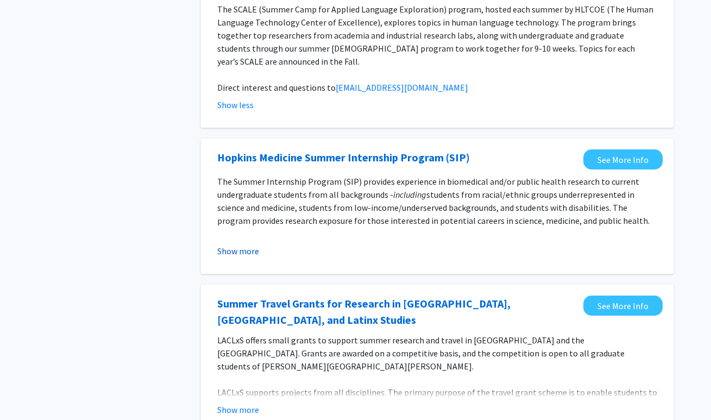
click at [236, 244] on button "Show more" at bounding box center [238, 250] width 42 height 13
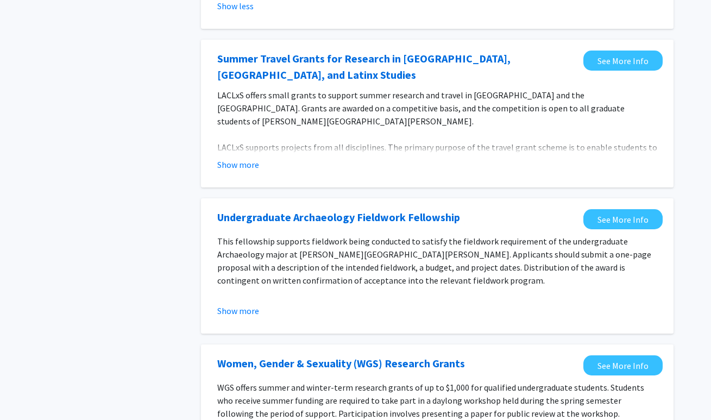
scroll to position [625, 0]
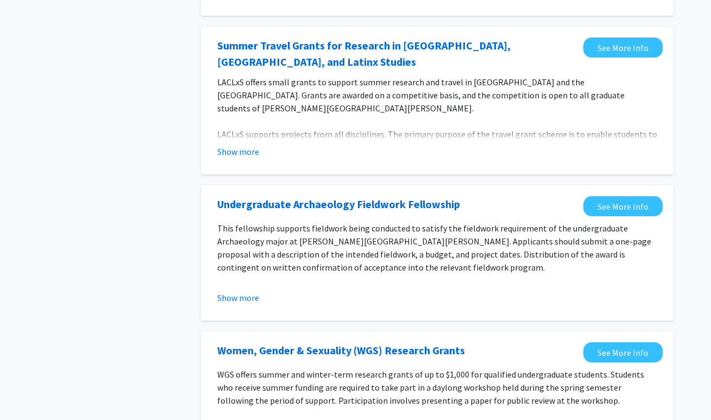
click at [232, 291] on button "Show more" at bounding box center [238, 297] width 42 height 13
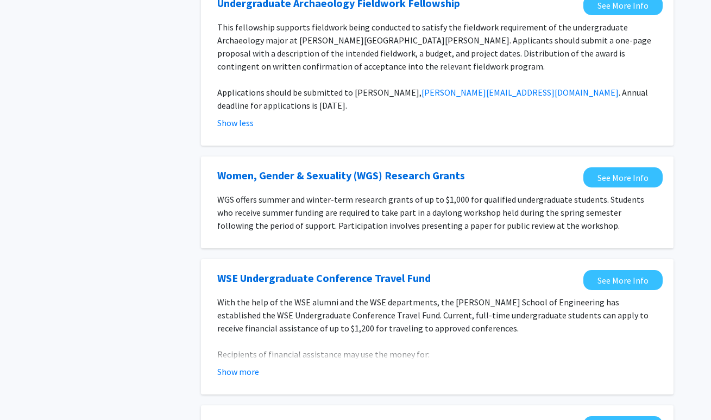
scroll to position [828, 0]
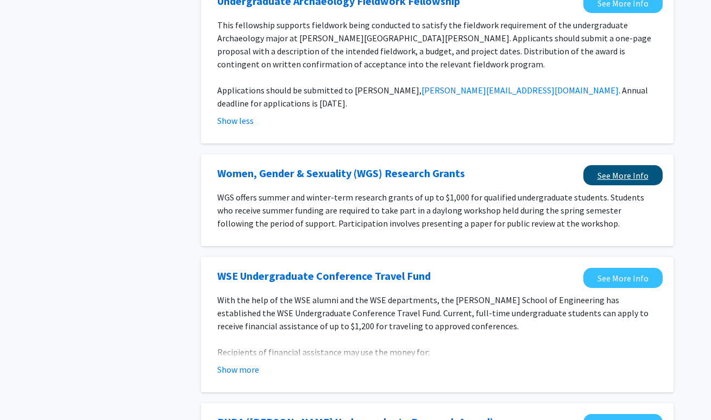
click at [631, 165] on link "See More Info" at bounding box center [622, 175] width 79 height 20
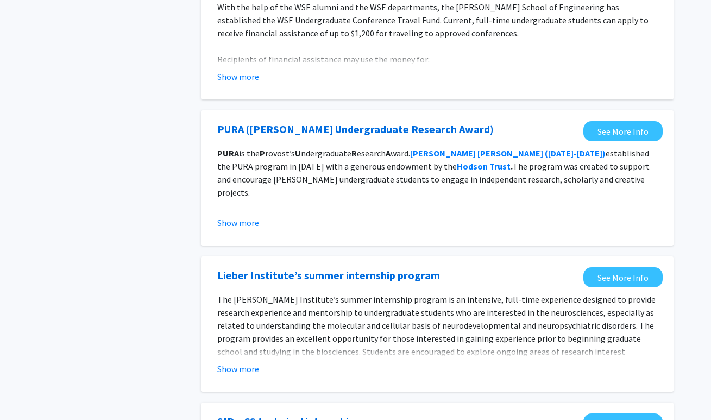
scroll to position [1291, 0]
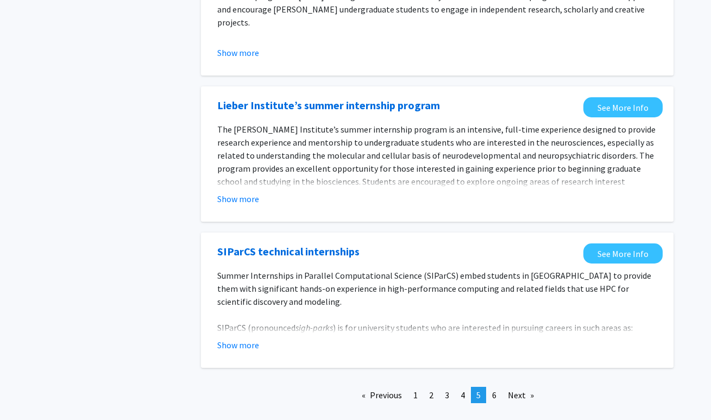
click at [258, 192] on div "Show more" at bounding box center [437, 198] width 440 height 13
click at [255, 193] on button "Show more" at bounding box center [238, 198] width 42 height 13
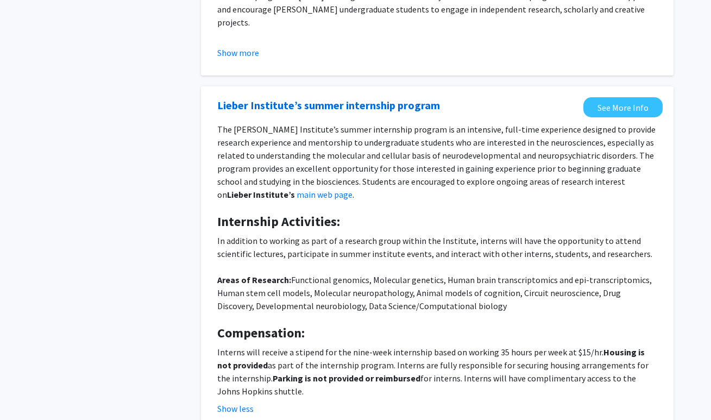
scroll to position [1537, 0]
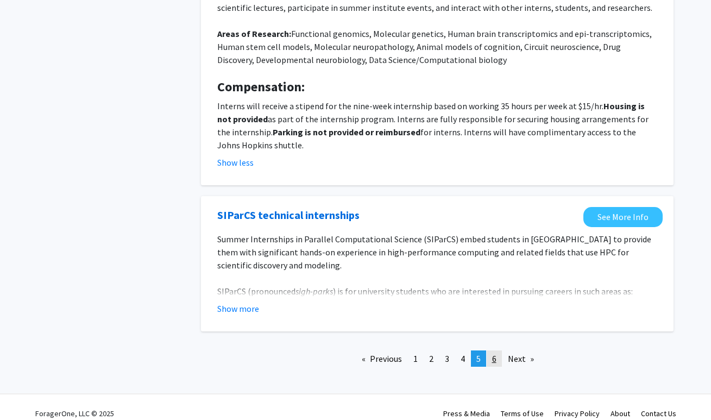
click at [492, 353] on span "6" at bounding box center [494, 358] width 4 height 11
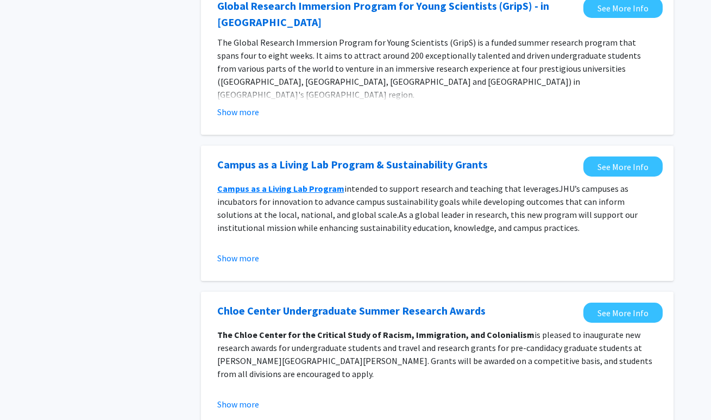
scroll to position [452, 0]
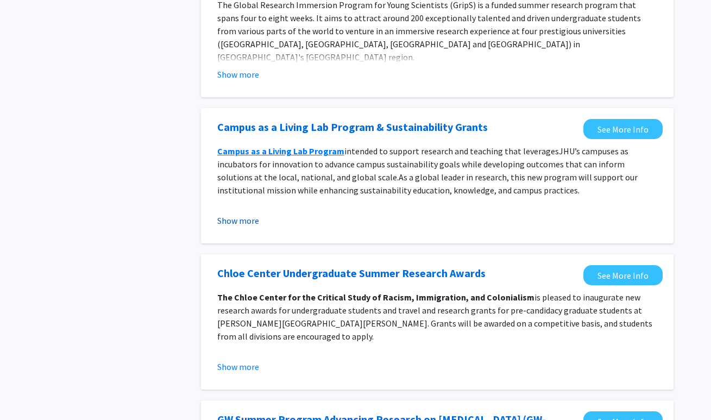
click at [249, 214] on button "Show more" at bounding box center [238, 220] width 42 height 13
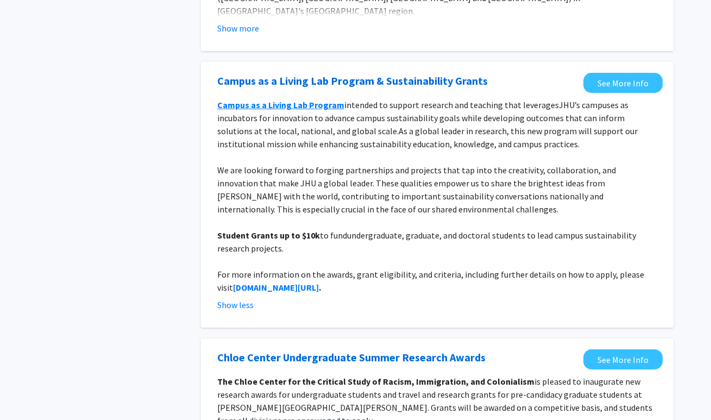
scroll to position [501, 0]
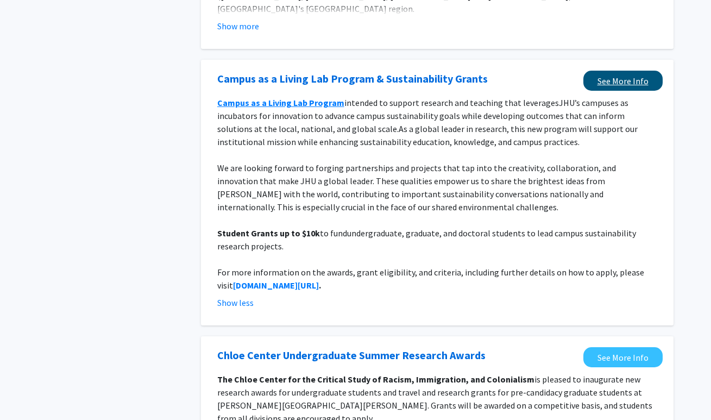
click at [612, 71] on link "See More Info" at bounding box center [622, 81] width 79 height 20
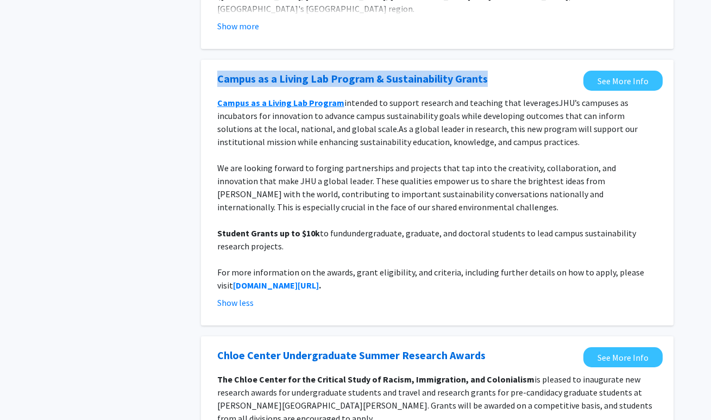
drag, startPoint x: 211, startPoint y: 63, endPoint x: 506, endPoint y: 67, distance: 295.3
click at [506, 67] on div "Campus as a Living Lab Program & Sustainability Grants See More Info Campus as …" at bounding box center [437, 192] width 472 height 265
copy link "Campus as a Living Lab Program & Sustainability Grants"
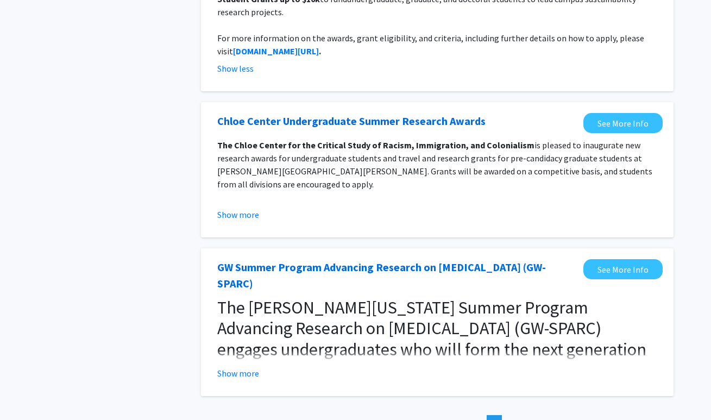
scroll to position [755, 0]
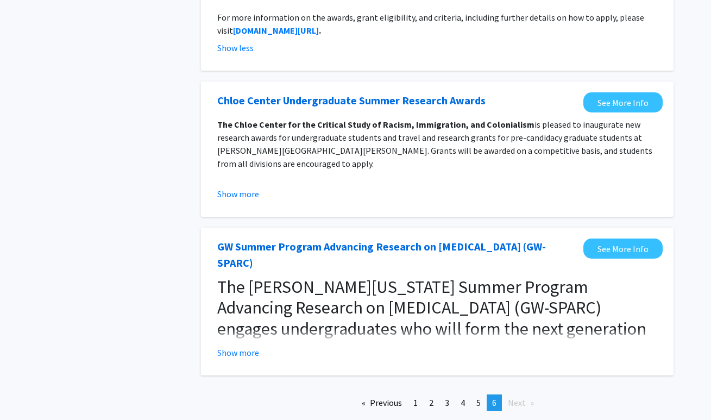
click at [231, 346] on button "Show more" at bounding box center [238, 352] width 42 height 13
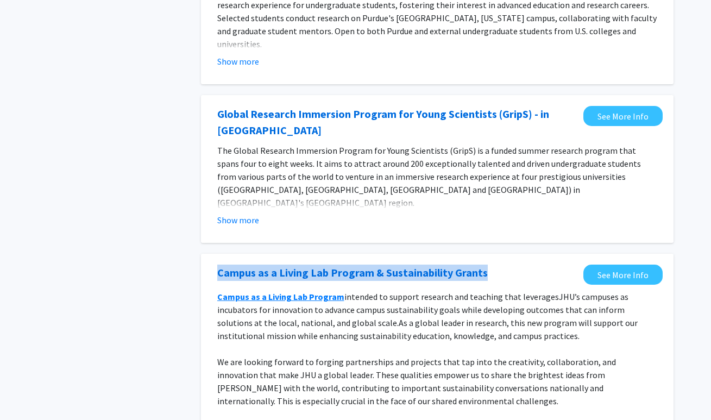
scroll to position [0, 0]
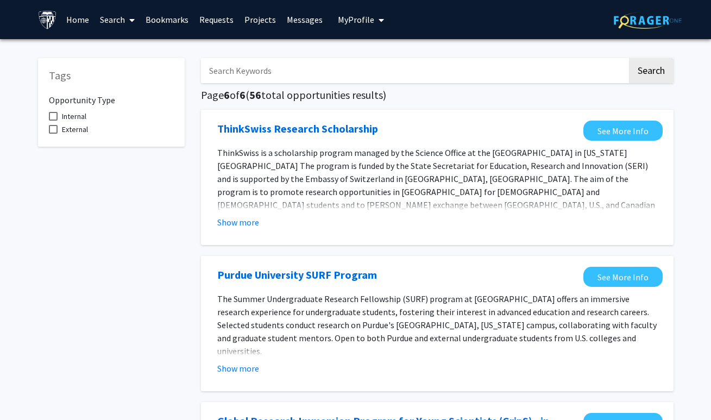
click at [49, 20] on img at bounding box center [47, 19] width 19 height 19
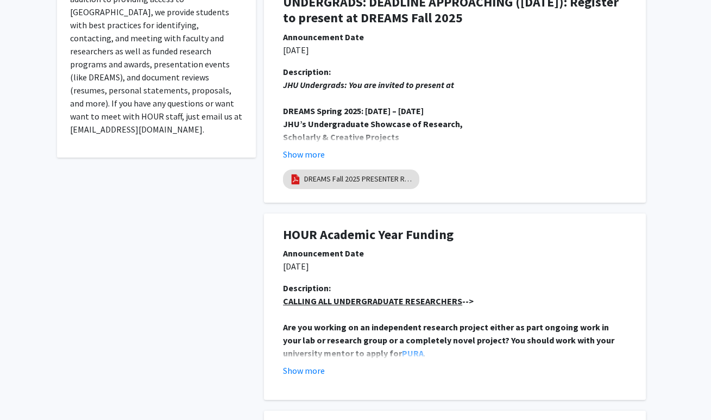
scroll to position [307, 0]
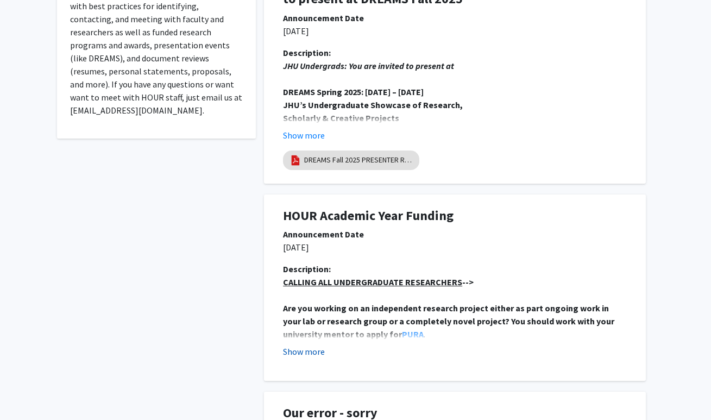
click at [315, 351] on button "Show more" at bounding box center [304, 351] width 42 height 13
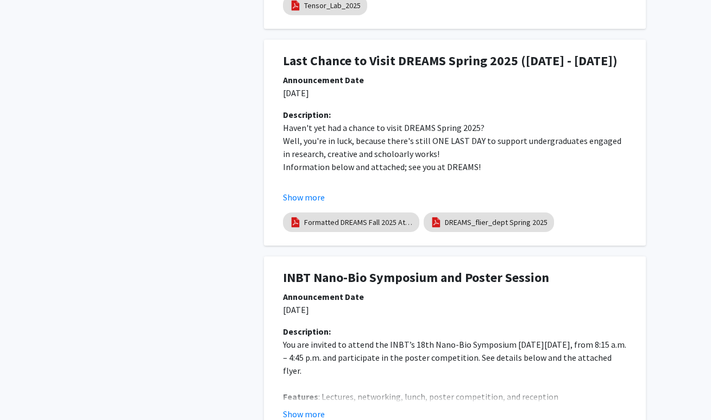
scroll to position [2413, 0]
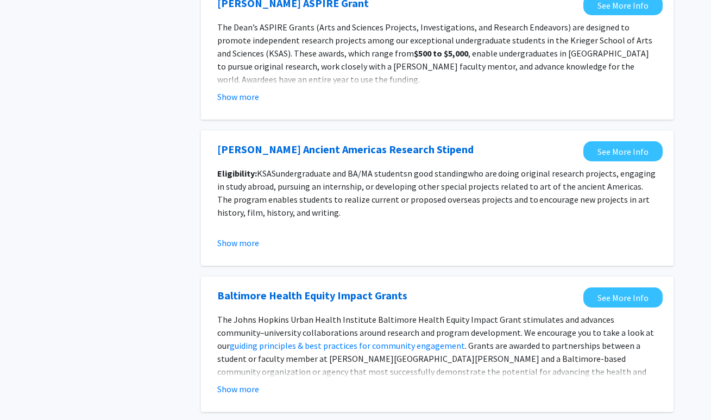
scroll to position [1211, 0]
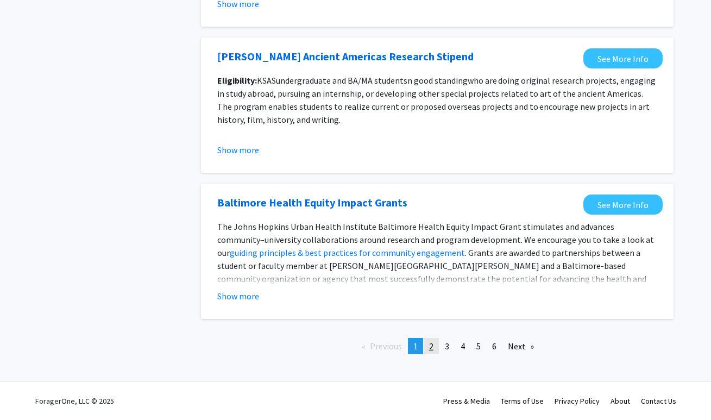
click at [432, 349] on span "2" at bounding box center [431, 345] width 4 height 11
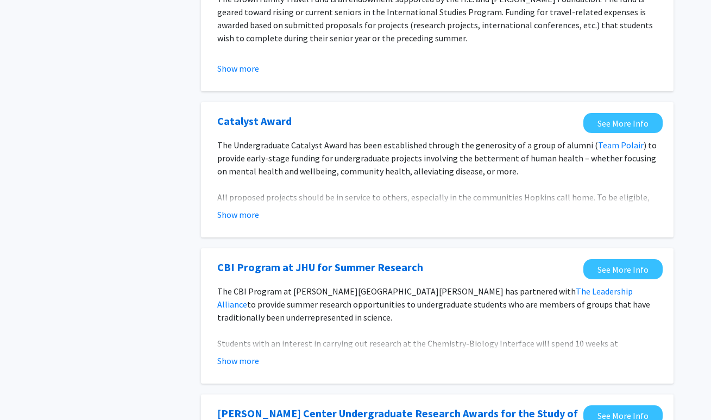
scroll to position [462, 0]
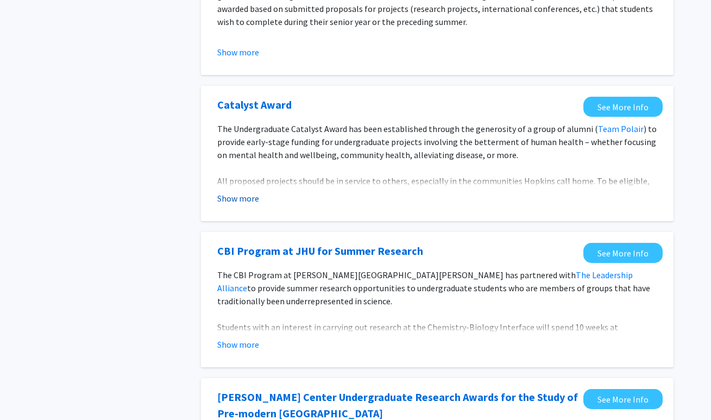
click at [227, 199] on button "Show more" at bounding box center [238, 198] width 42 height 13
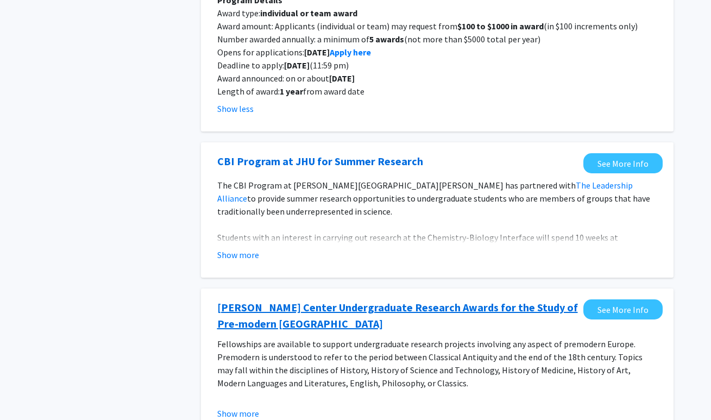
scroll to position [723, 0]
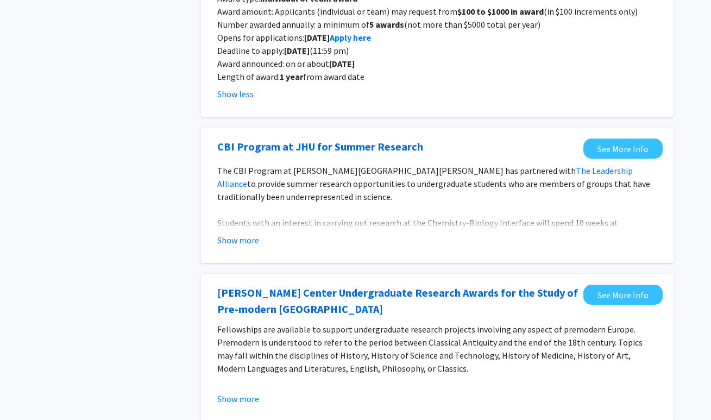
click at [237, 249] on fg-opportunity "CBI Program at JHU for Summer Research See More Info The CBI Program at [PERSON…" at bounding box center [437, 194] width 451 height 113
click at [235, 246] on button "Show more" at bounding box center [238, 239] width 42 height 13
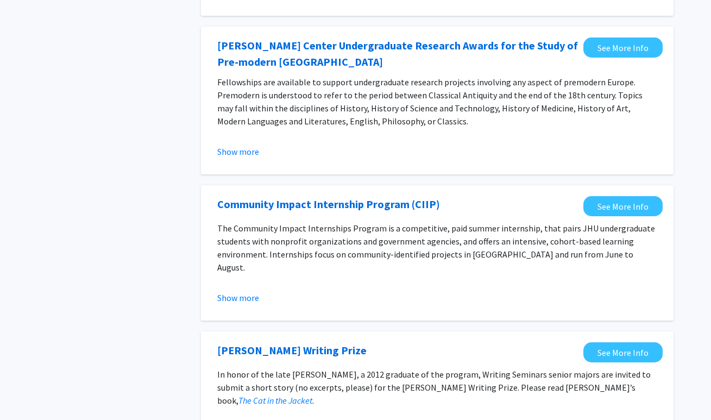
scroll to position [1077, 0]
